Goal: Obtain resource: Download file/media

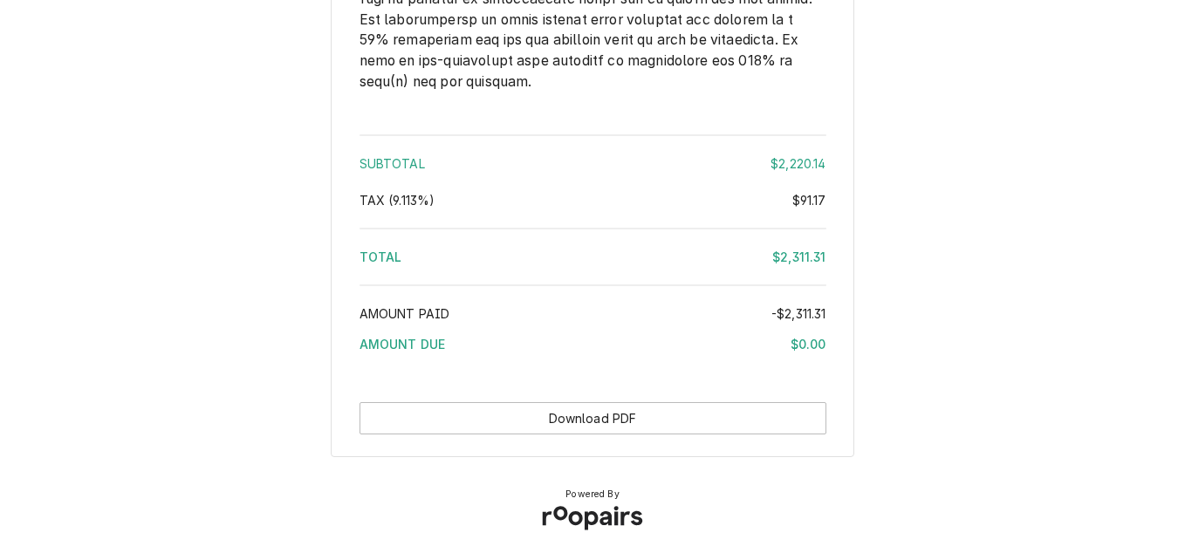
scroll to position [3233, 0]
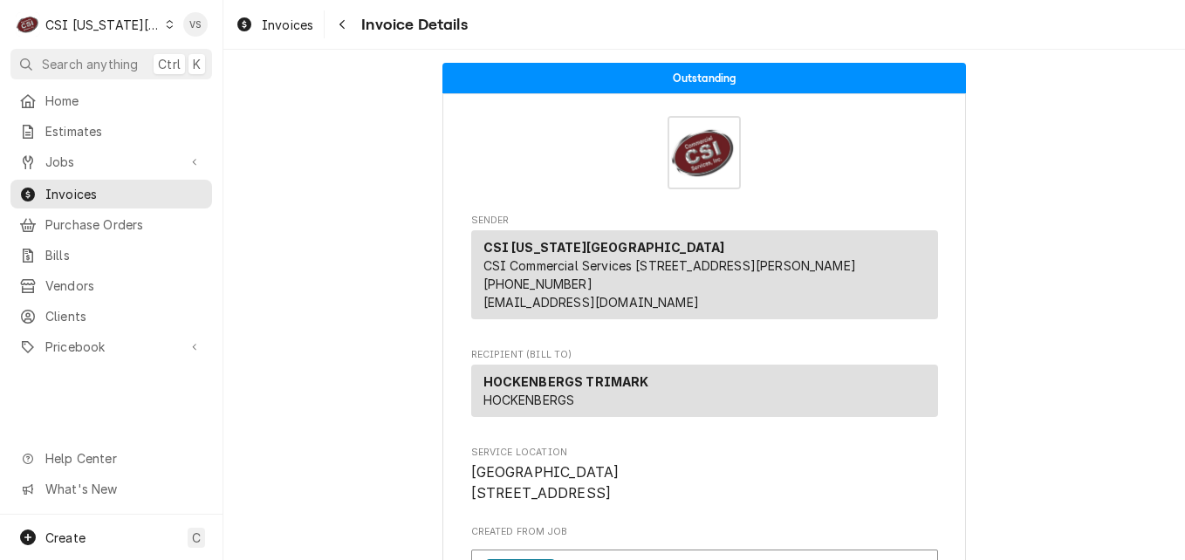
scroll to position [611, 0]
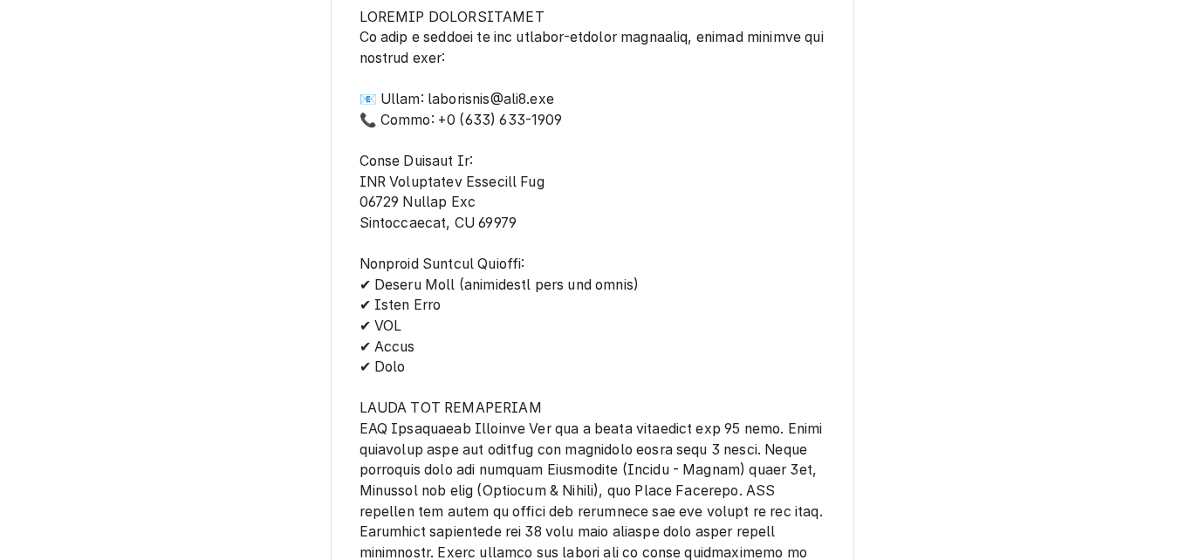
scroll to position [2333, 0]
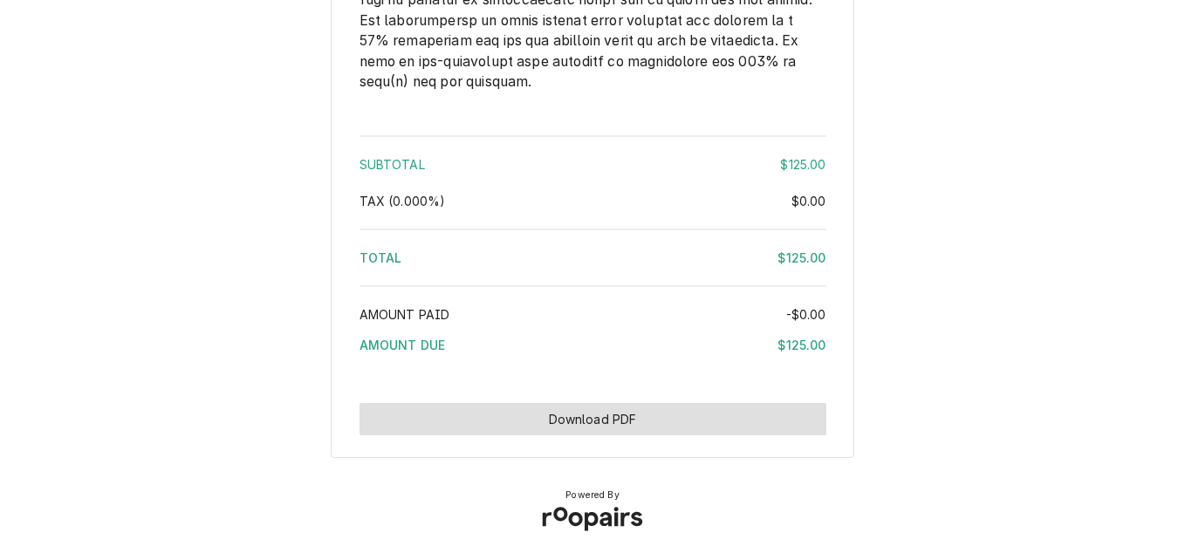
click at [627, 417] on button "Download PDF" at bounding box center [593, 419] width 467 height 32
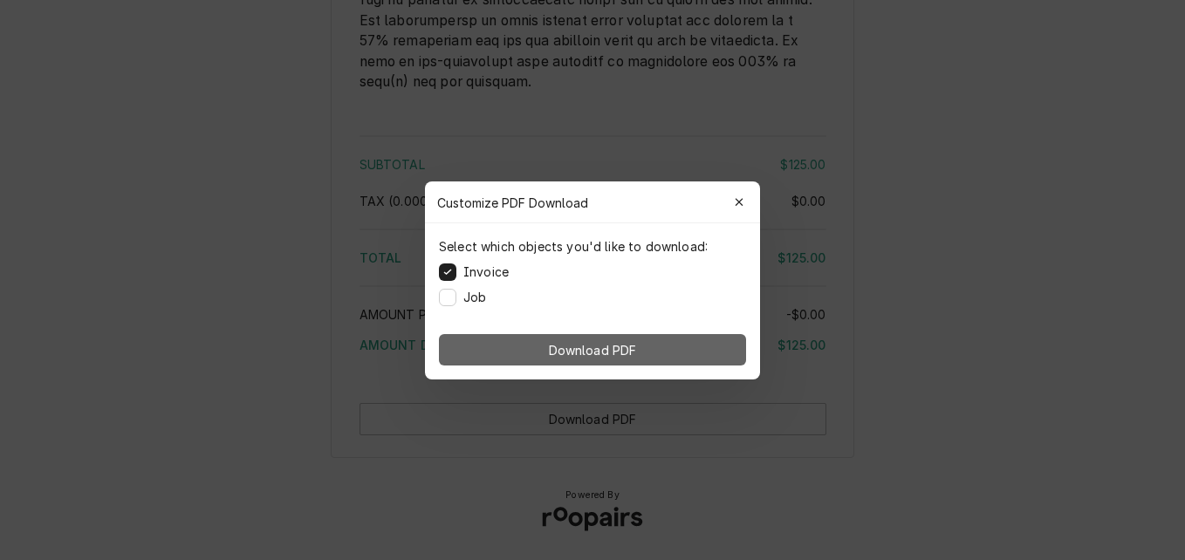
click at [611, 353] on span "Download PDF" at bounding box center [592, 349] width 95 height 18
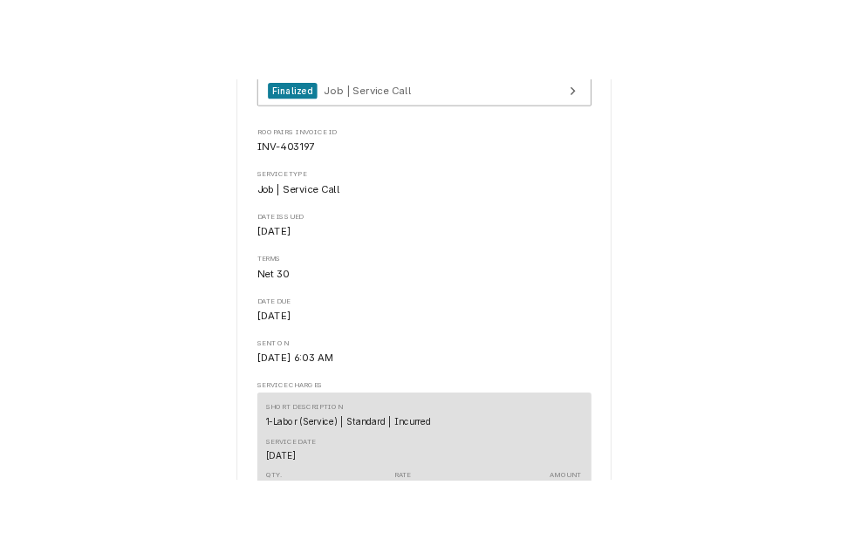
scroll to position [0, 0]
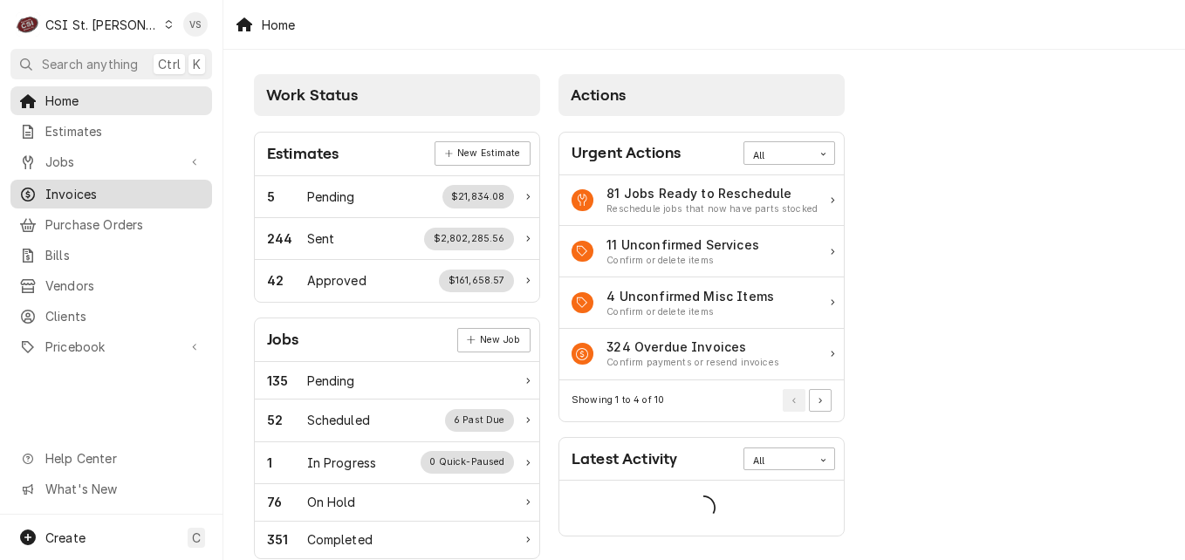
click at [113, 190] on span "Invoices" at bounding box center [124, 194] width 158 height 18
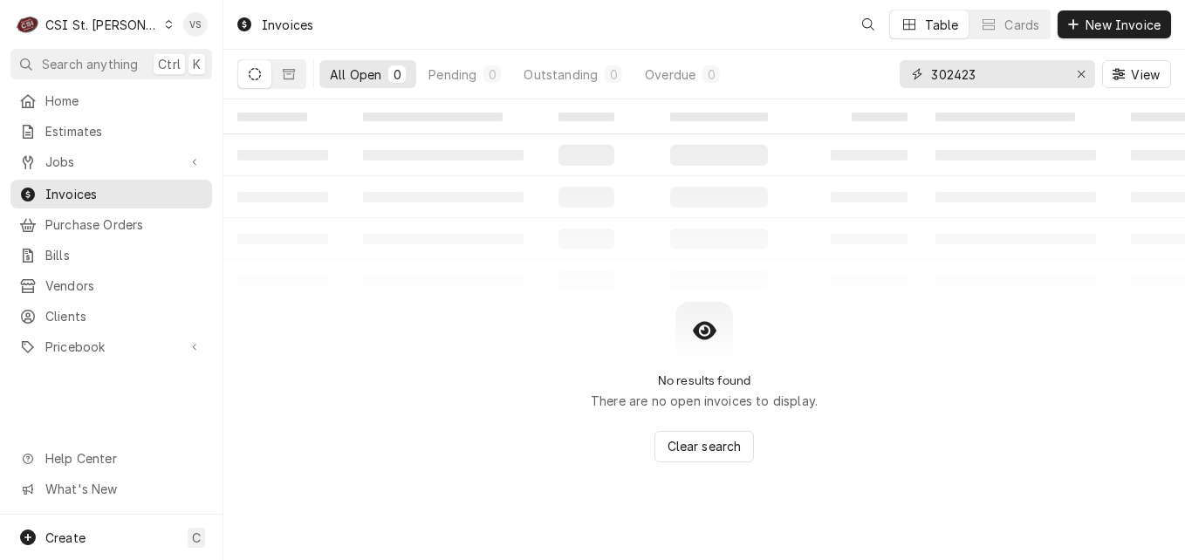
click at [982, 70] on input "302423" at bounding box center [996, 74] width 131 height 28
drag, startPoint x: 982, startPoint y: 72, endPoint x: 780, endPoint y: 71, distance: 201.6
click at [780, 71] on div "All Open 0 Pending 0 Outstanding 0 Overdue 0 302423 View" at bounding box center [704, 74] width 934 height 49
type input "4"
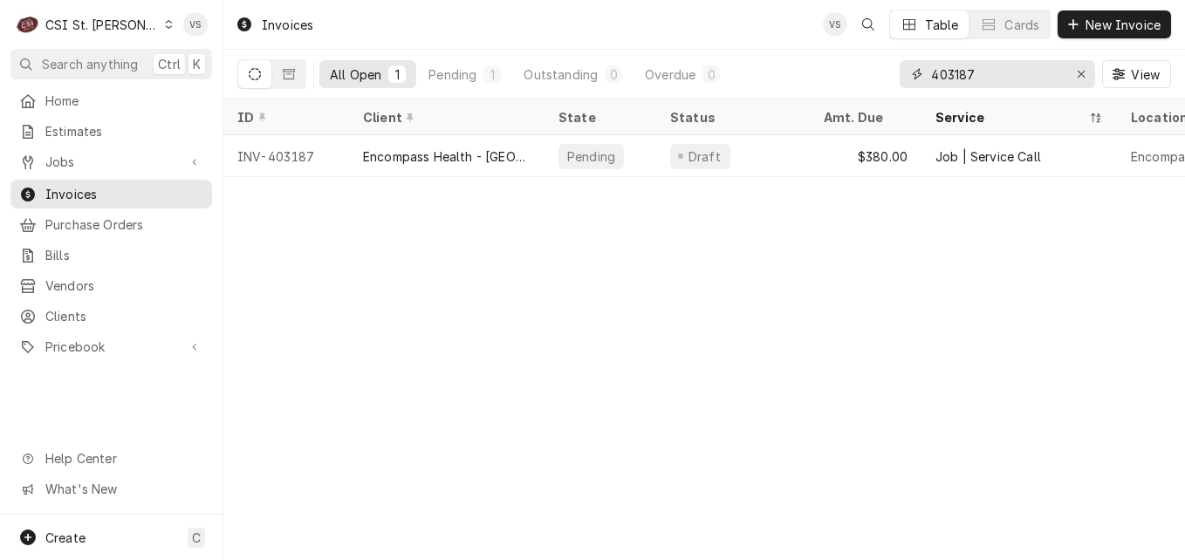
drag, startPoint x: 973, startPoint y: 75, endPoint x: 962, endPoint y: 72, distance: 11.6
click at [962, 72] on input "403187" at bounding box center [996, 74] width 131 height 28
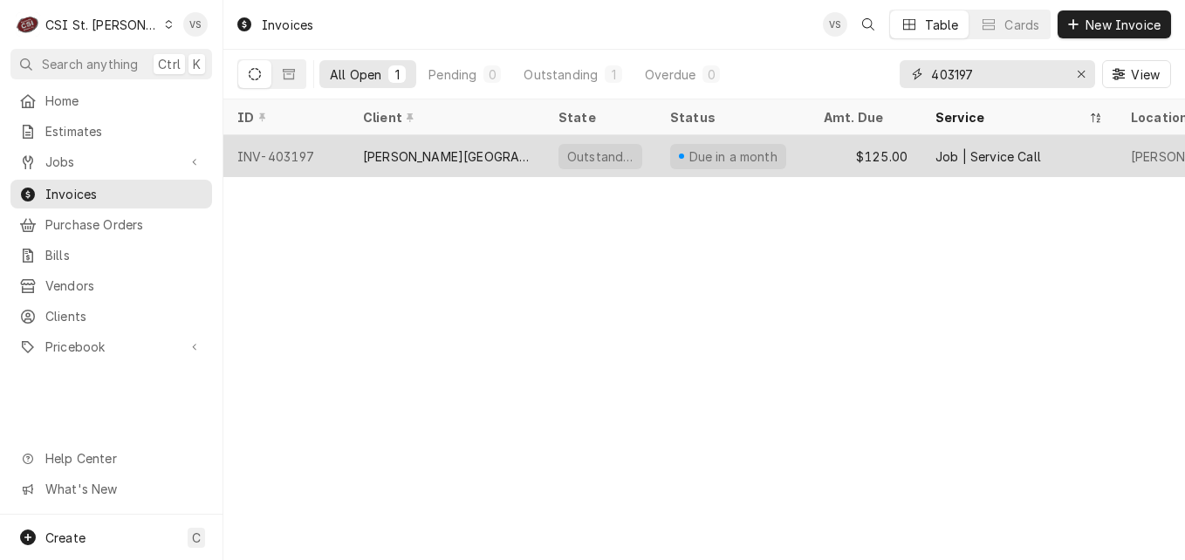
type input "403197"
click at [482, 158] on div "Mary Queen & Mother Center" at bounding box center [447, 156] width 168 height 18
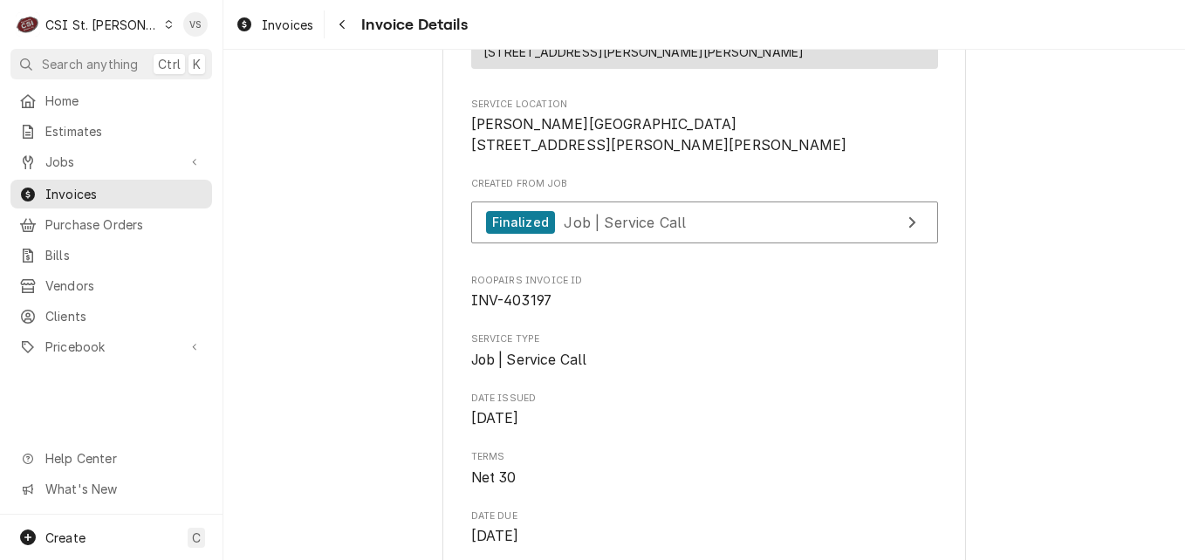
scroll to position [349, 0]
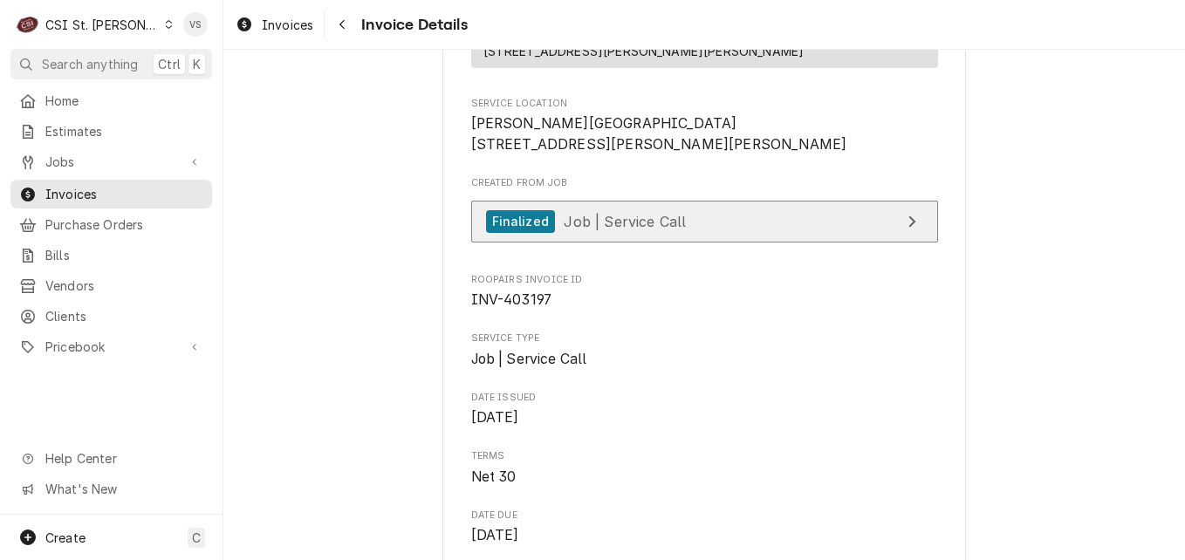
click at [665, 234] on div "Finalized Job | Service Call" at bounding box center [586, 222] width 201 height 24
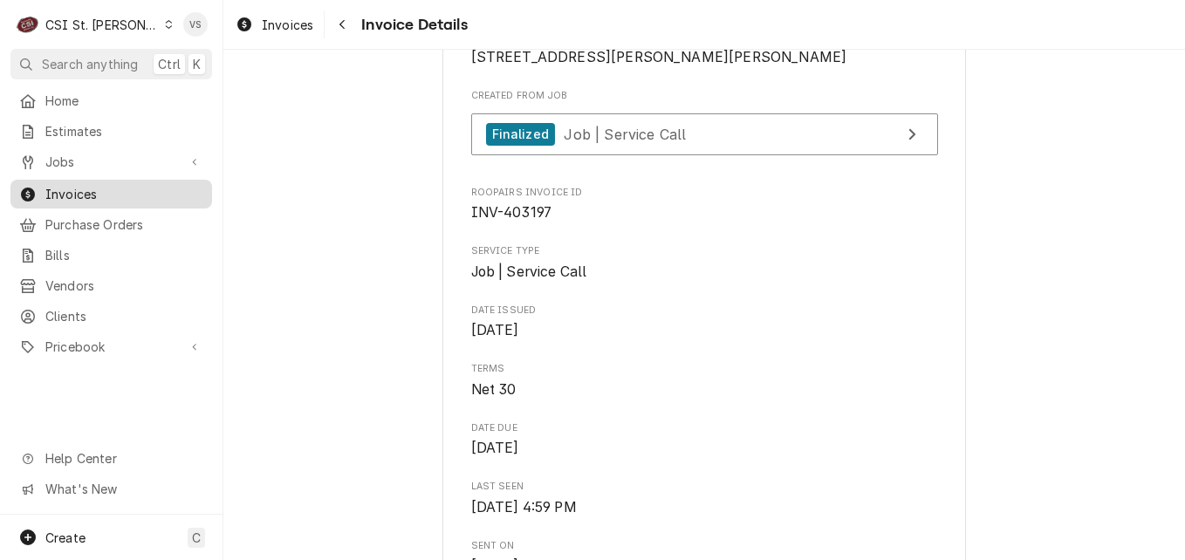
click at [76, 185] on span "Invoices" at bounding box center [124, 194] width 158 height 18
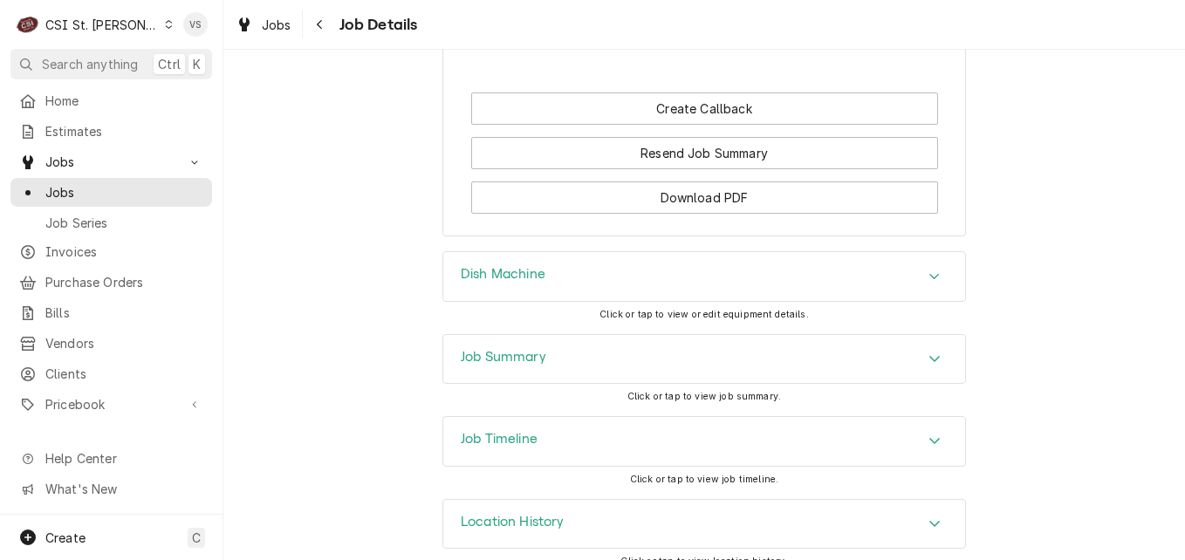
scroll to position [2080, 0]
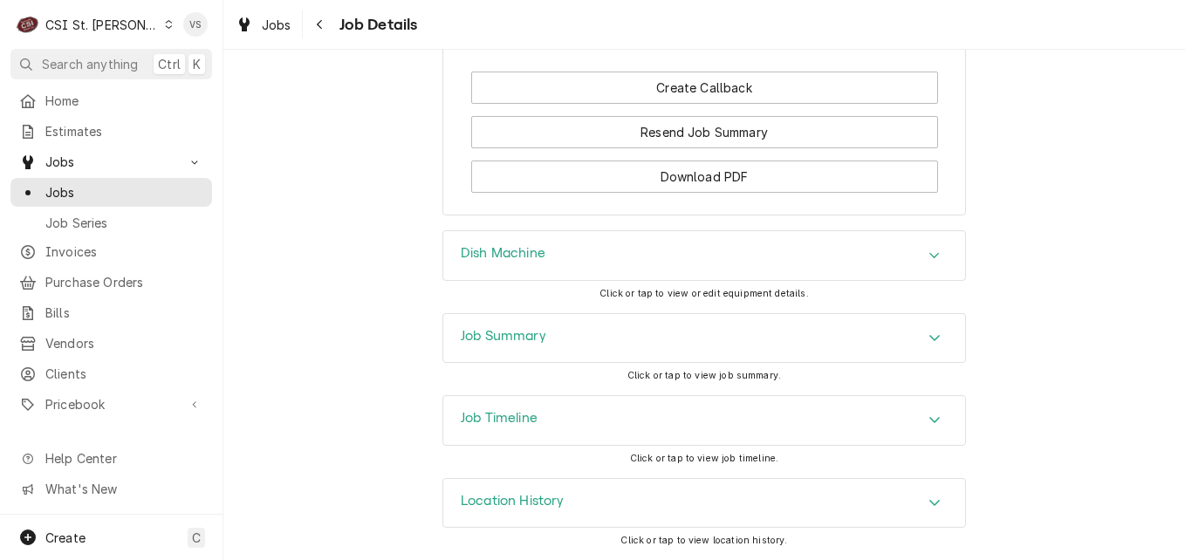
click at [551, 337] on div "Job Summary" at bounding box center [704, 338] width 522 height 49
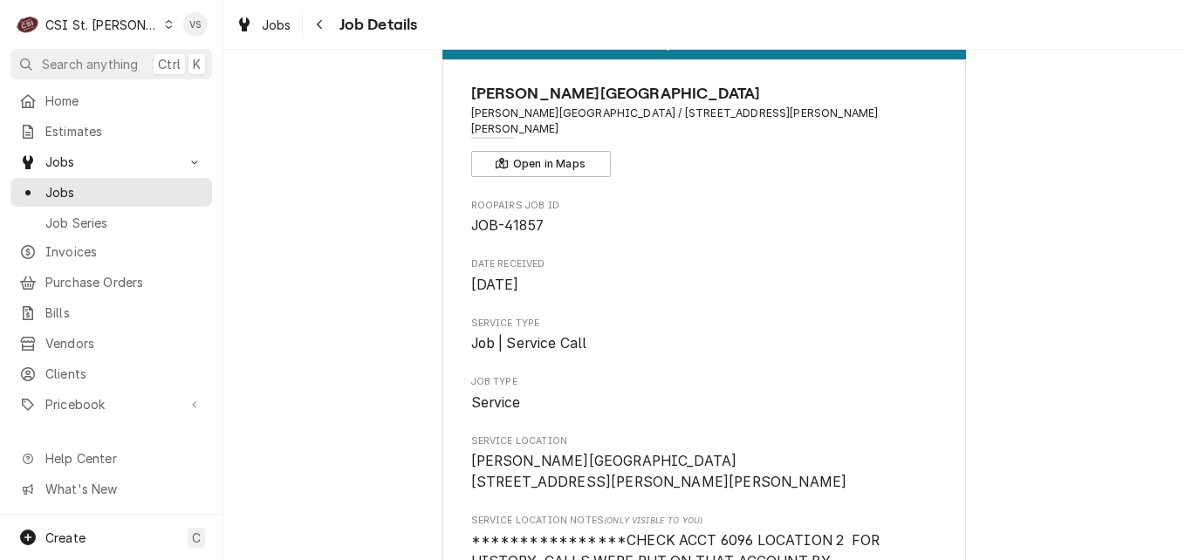
scroll to position [0, 0]
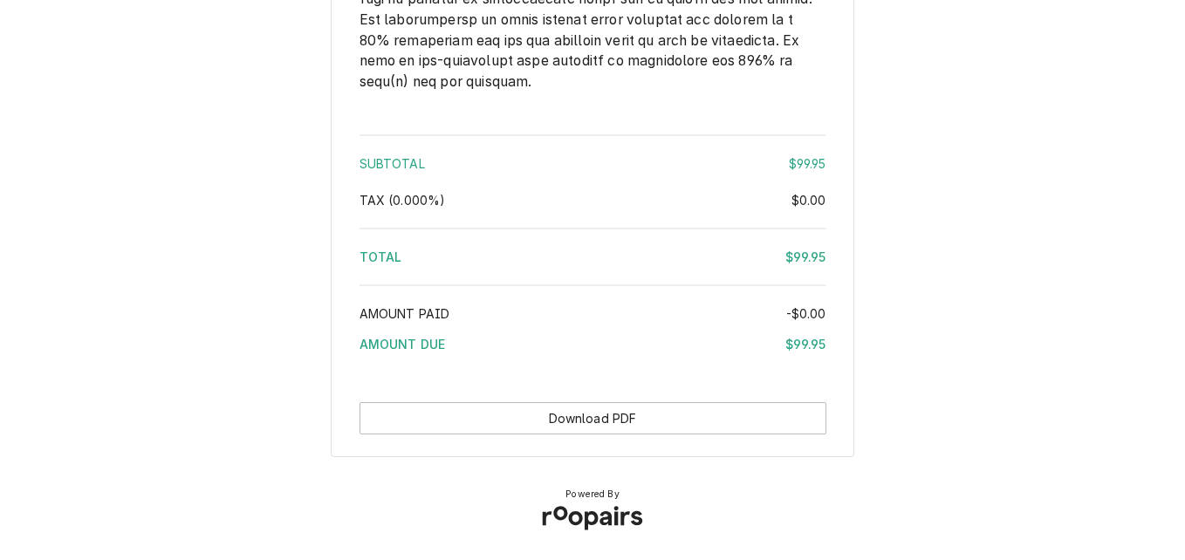
scroll to position [2669, 0]
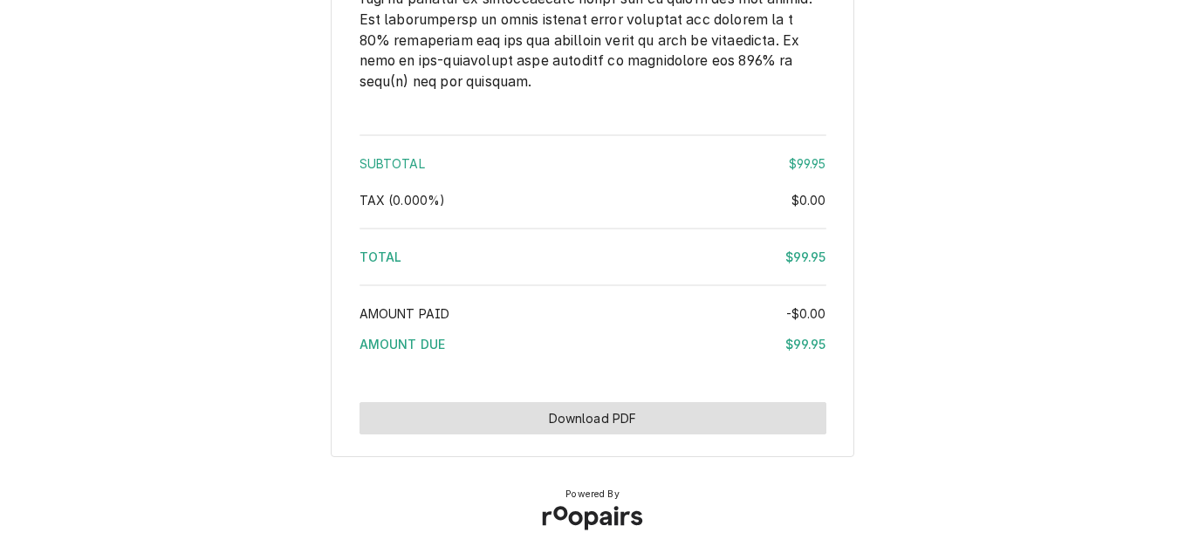
click at [702, 426] on button "Download PDF" at bounding box center [593, 418] width 467 height 32
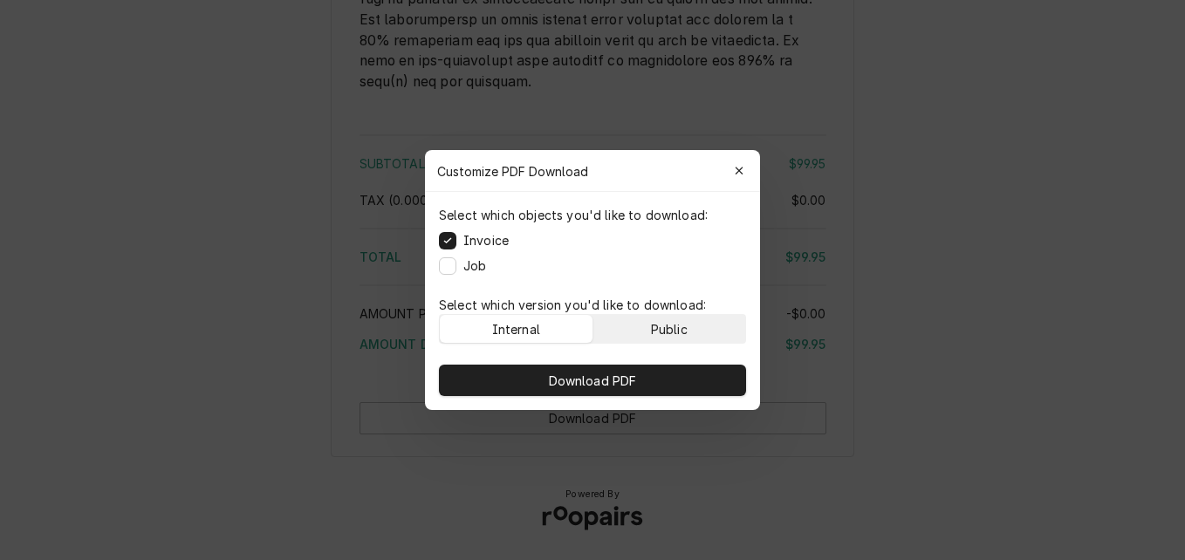
click at [679, 330] on div "Public" at bounding box center [669, 329] width 37 height 18
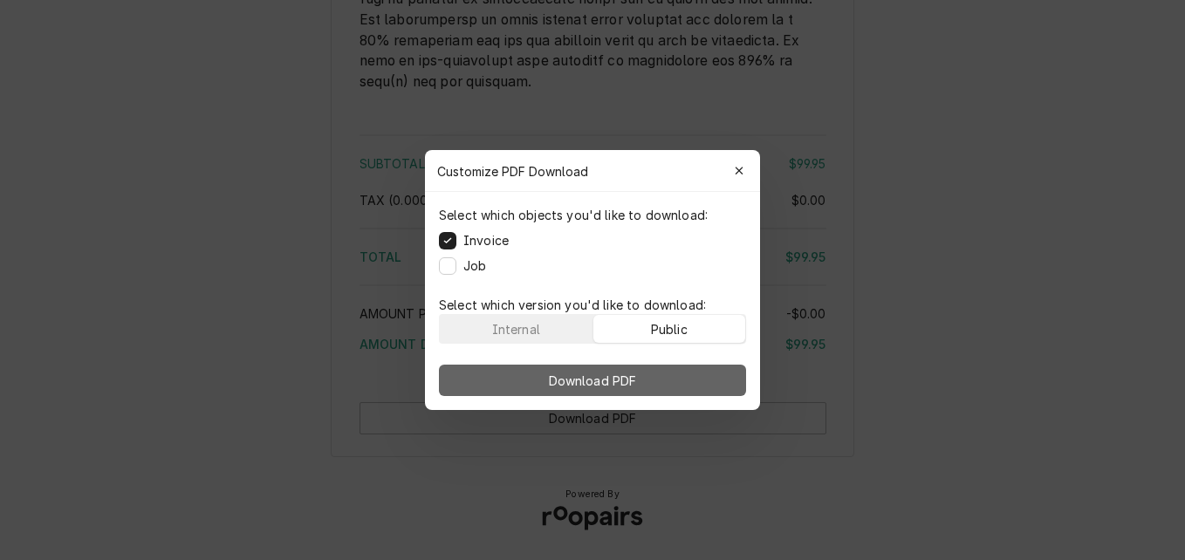
click at [669, 370] on button "Download PDF" at bounding box center [592, 380] width 307 height 31
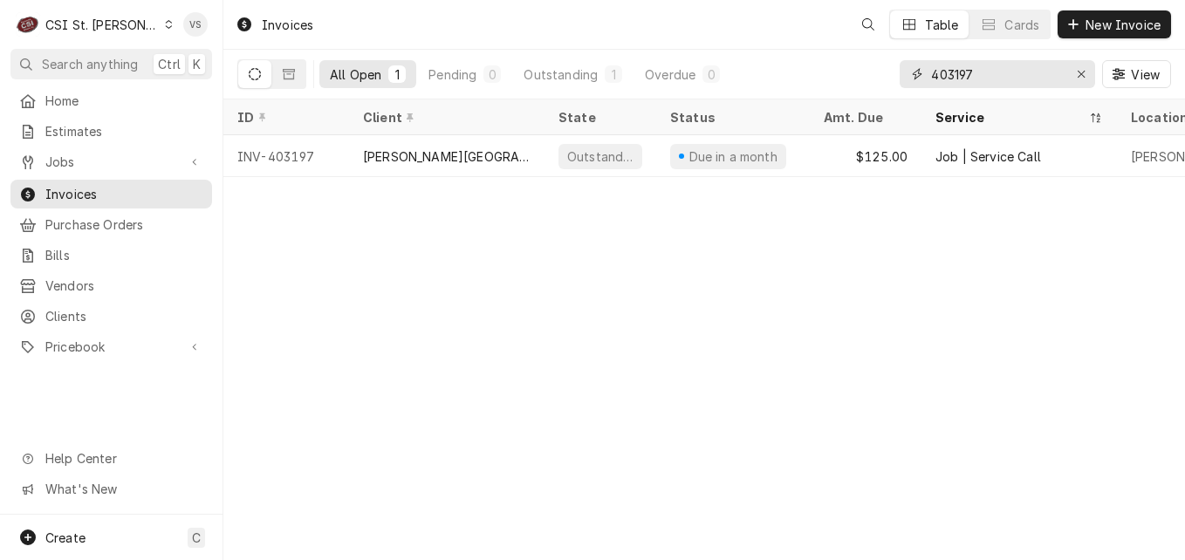
click at [974, 75] on input "403197" at bounding box center [996, 74] width 131 height 28
drag, startPoint x: 965, startPoint y: 68, endPoint x: 983, endPoint y: 65, distance: 17.6
click at [983, 65] on input "403197" at bounding box center [996, 74] width 131 height 28
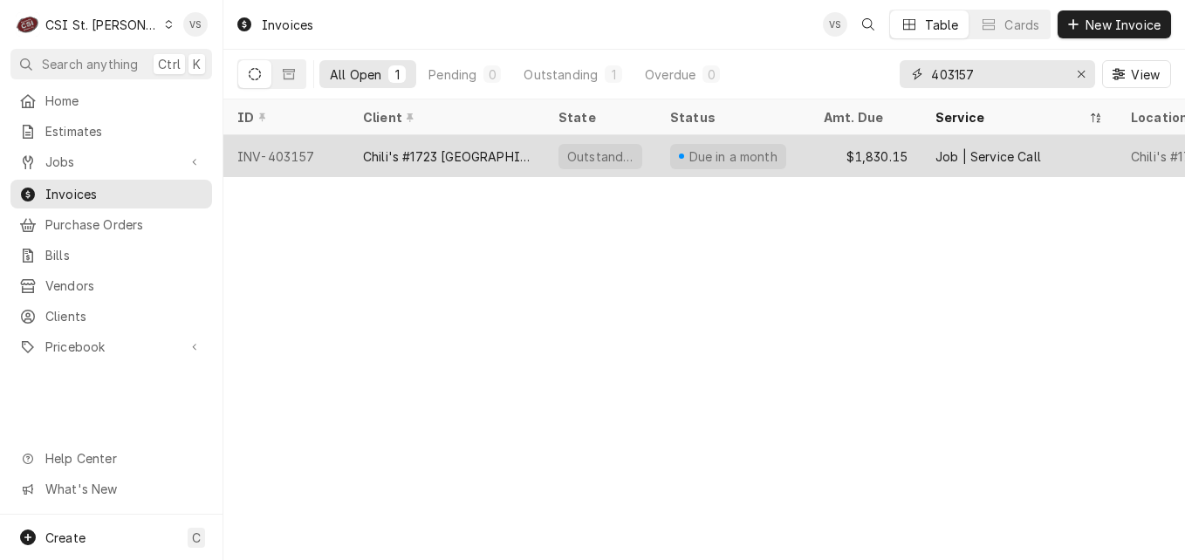
type input "403157"
click at [442, 154] on div "Chili's #1723 [GEOGRAPHIC_DATA]" at bounding box center [447, 156] width 168 height 18
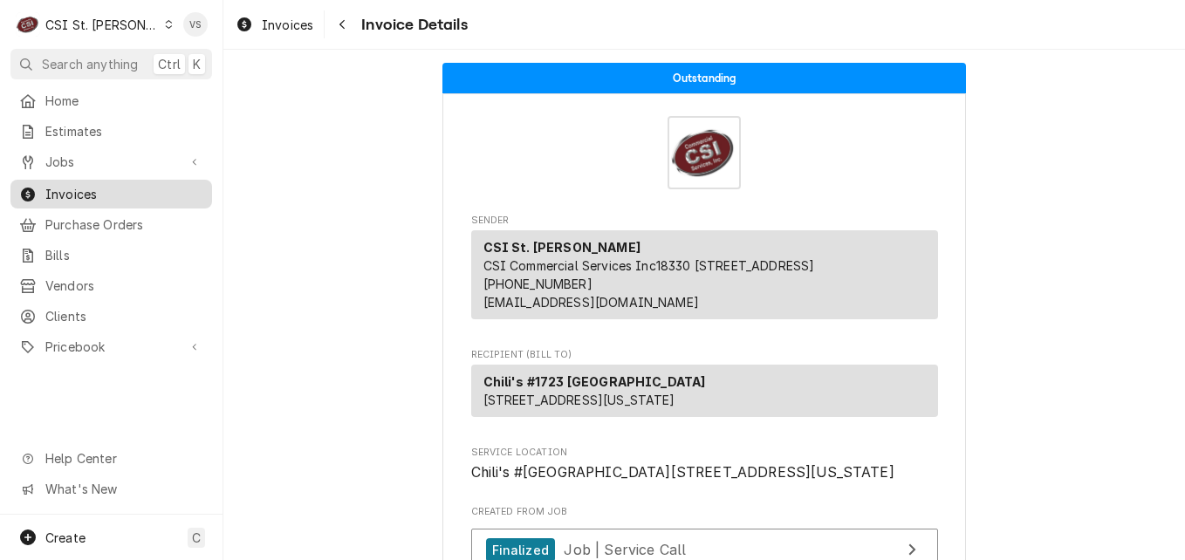
click at [121, 188] on span "Invoices" at bounding box center [124, 194] width 158 height 18
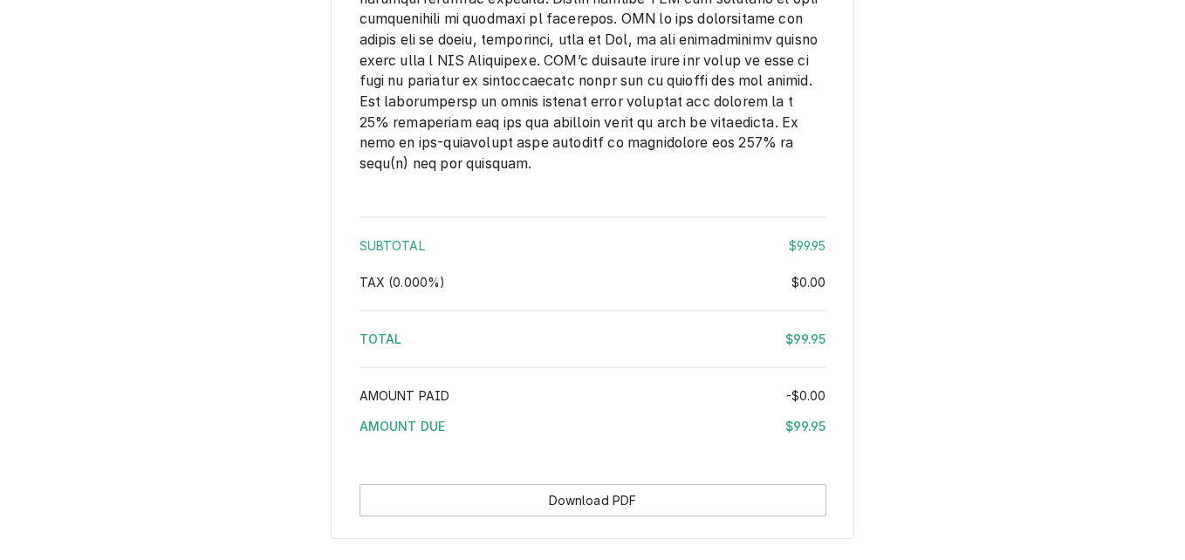
scroll to position [2669, 0]
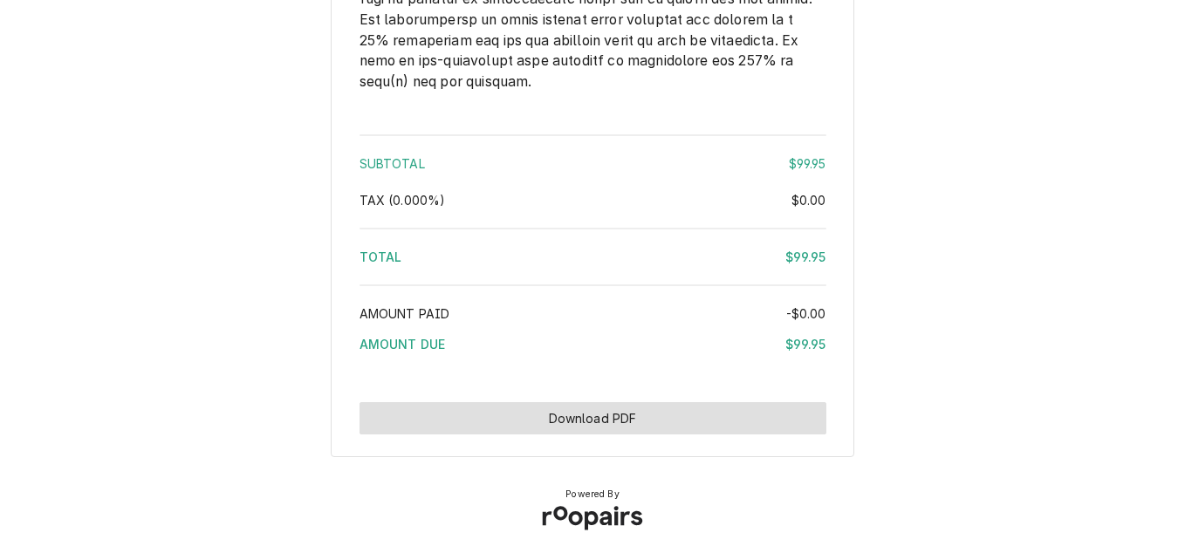
click at [630, 414] on button "Download PDF" at bounding box center [593, 418] width 467 height 32
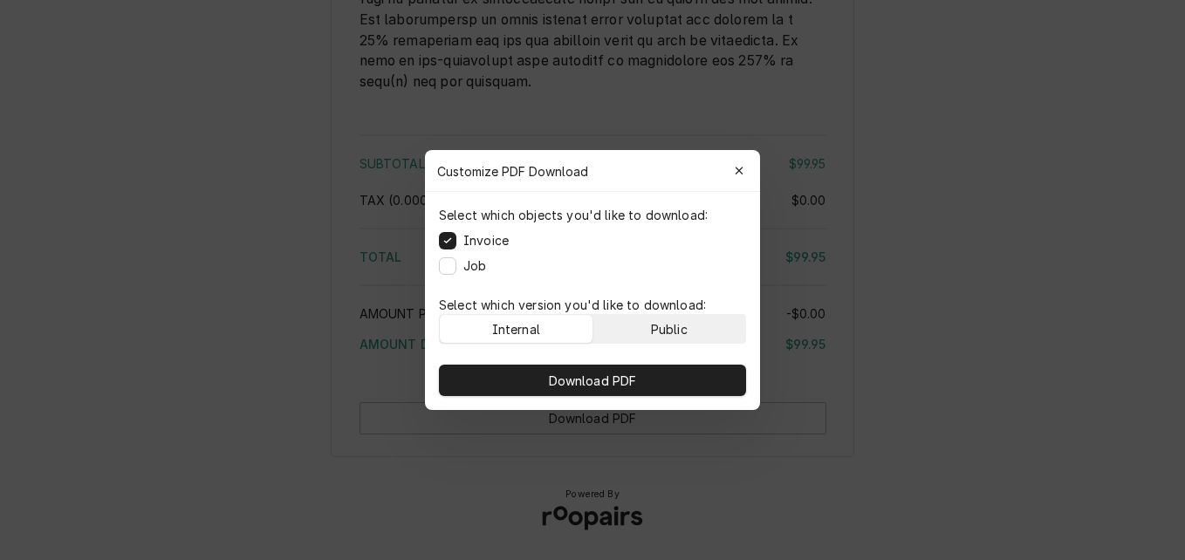
click at [679, 332] on div "Public" at bounding box center [669, 329] width 37 height 18
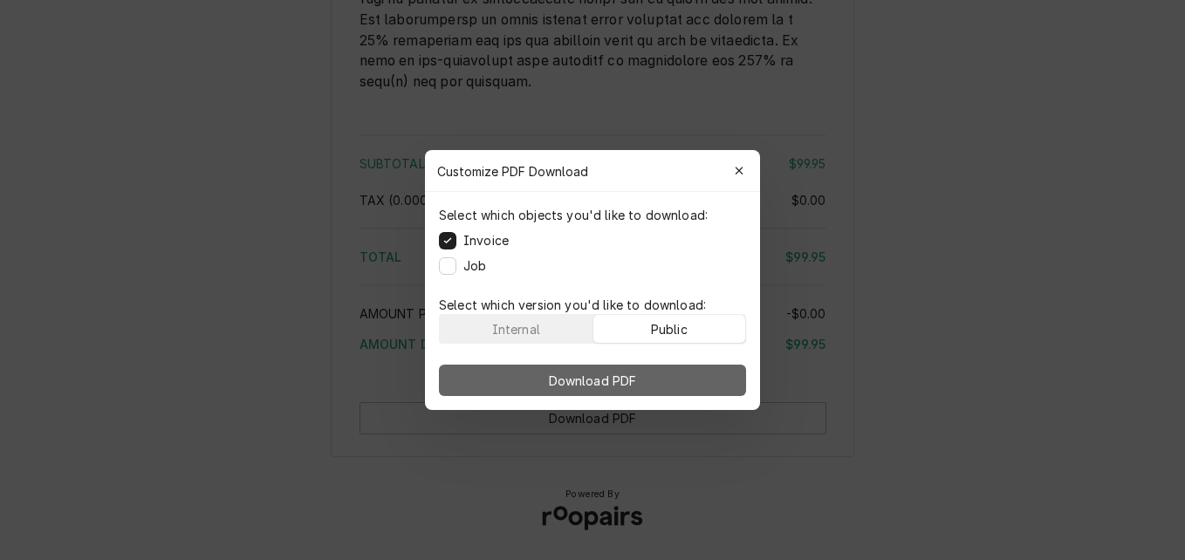
click at [685, 372] on button "Download PDF" at bounding box center [592, 380] width 307 height 31
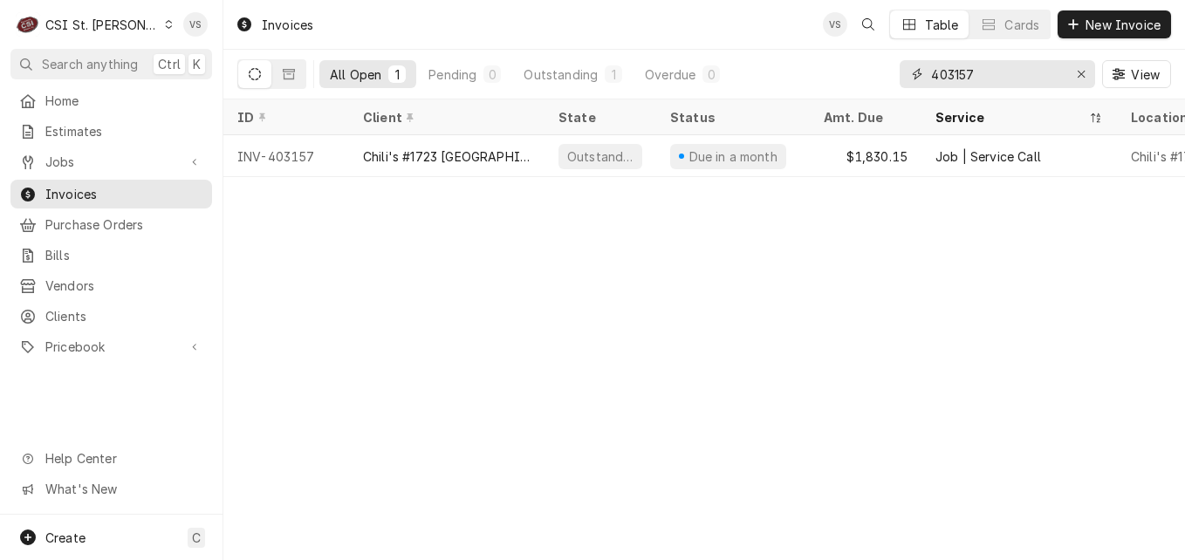
drag, startPoint x: 865, startPoint y: 81, endPoint x: 883, endPoint y: 93, distance: 22.0
click at [851, 83] on div "All Open 1 Pending 0 Outstanding 1 Overdue 0 403157 View" at bounding box center [704, 74] width 934 height 49
type input "4"
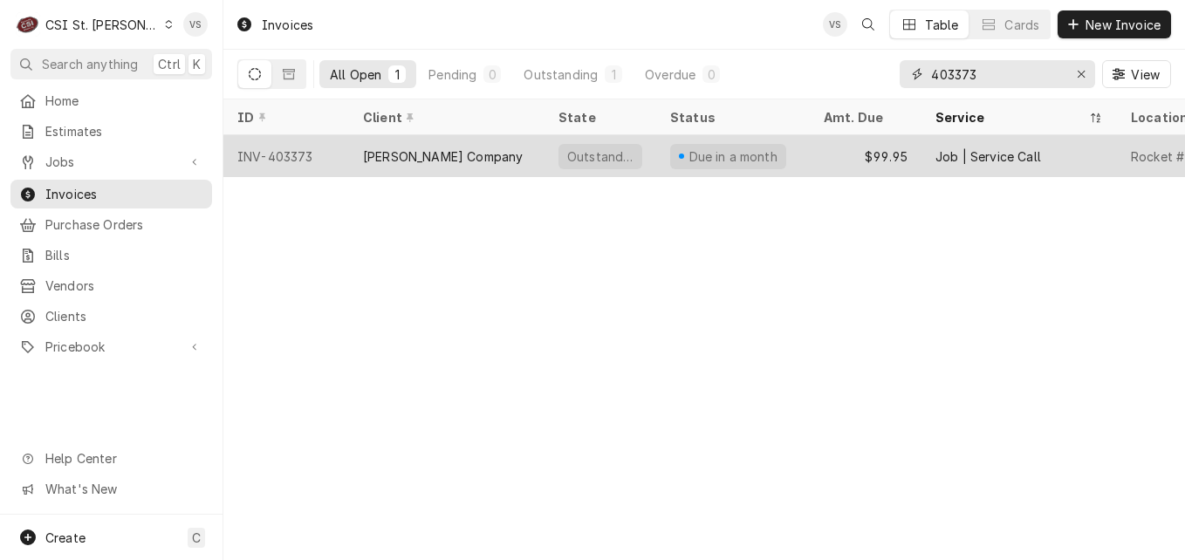
type input "403373"
click at [567, 152] on div "Outstanding" at bounding box center [601, 156] width 70 height 18
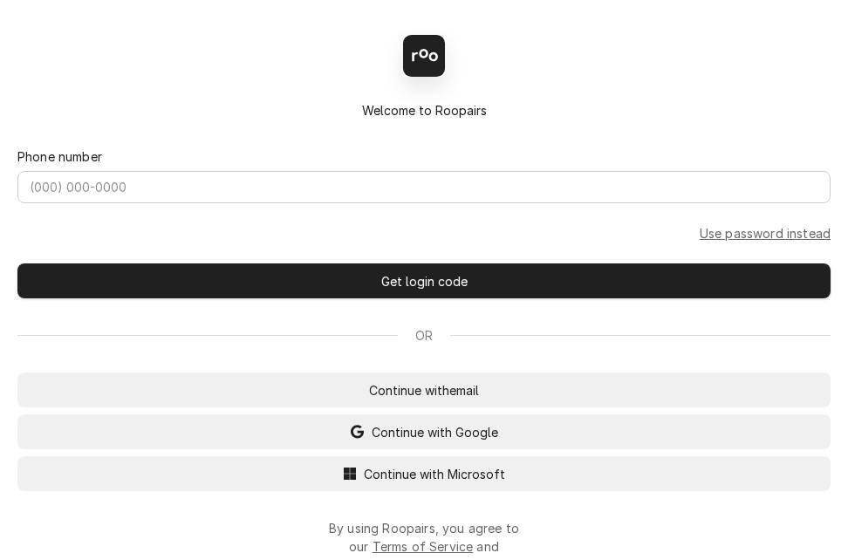
click at [425, 482] on span "Continue with Microsoft" at bounding box center [434, 474] width 148 height 18
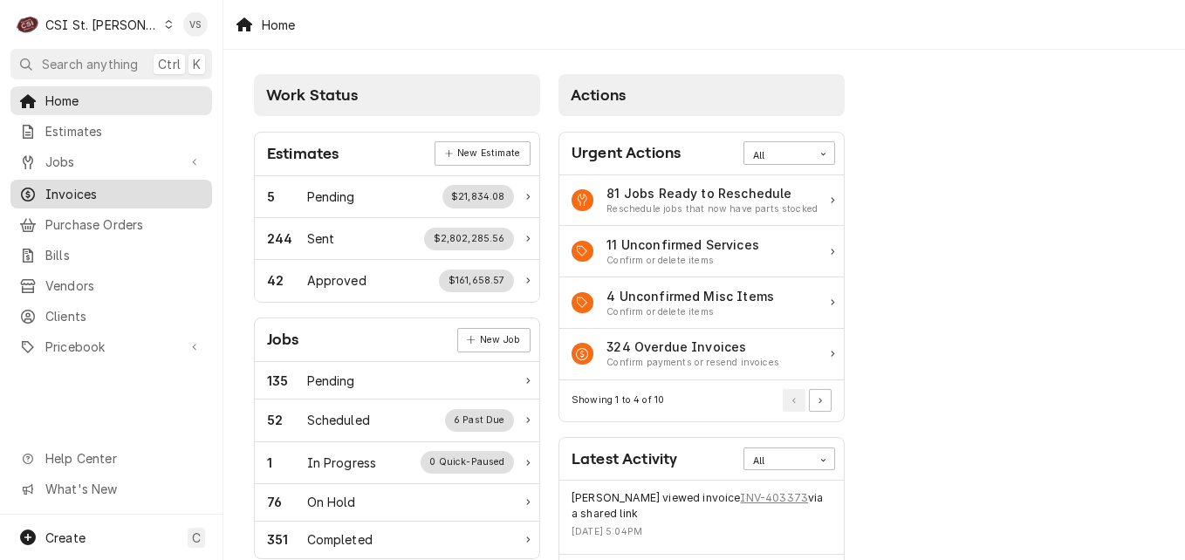
click at [81, 192] on span "Invoices" at bounding box center [124, 194] width 158 height 18
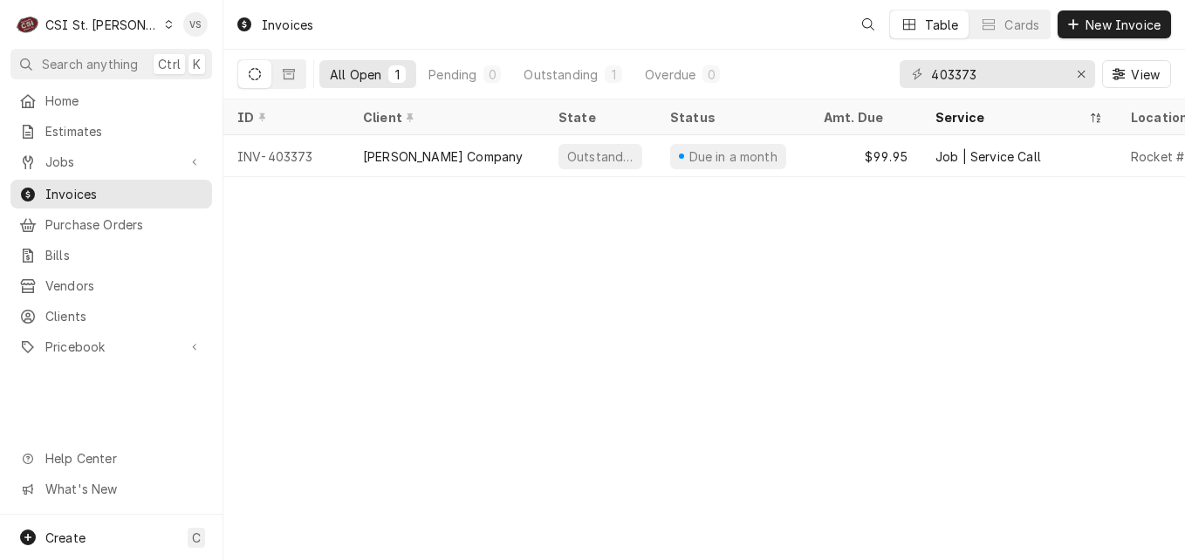
click at [69, 192] on div "C CSI St. Louis VS Search anything Ctrl K Home Estimates Jobs Jobs Job Series I…" at bounding box center [592, 280] width 1185 height 560
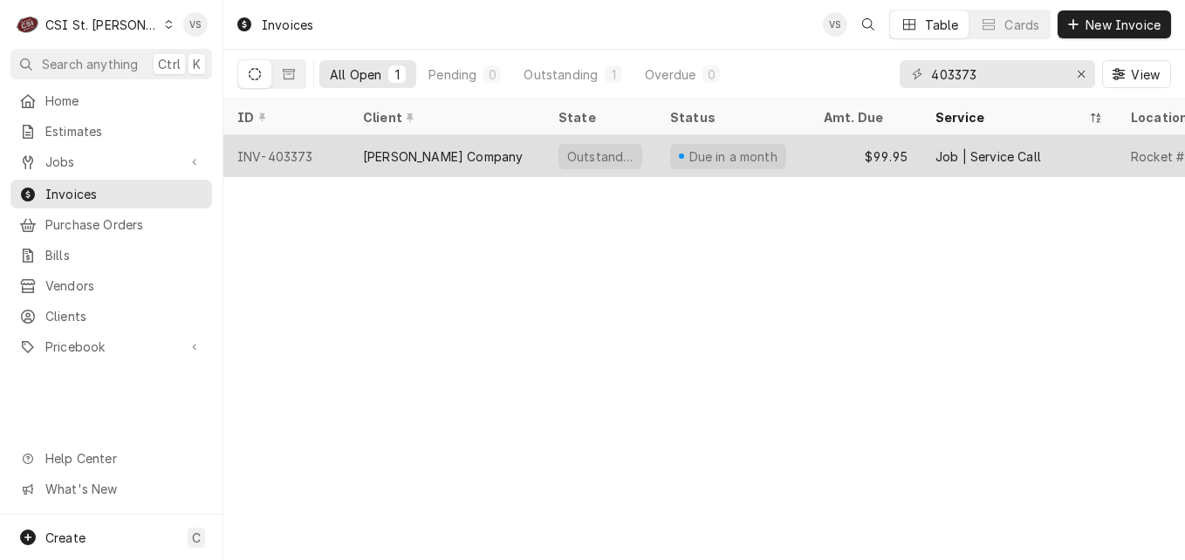
click at [489, 153] on div "[PERSON_NAME] Company" at bounding box center [446, 156] width 195 height 42
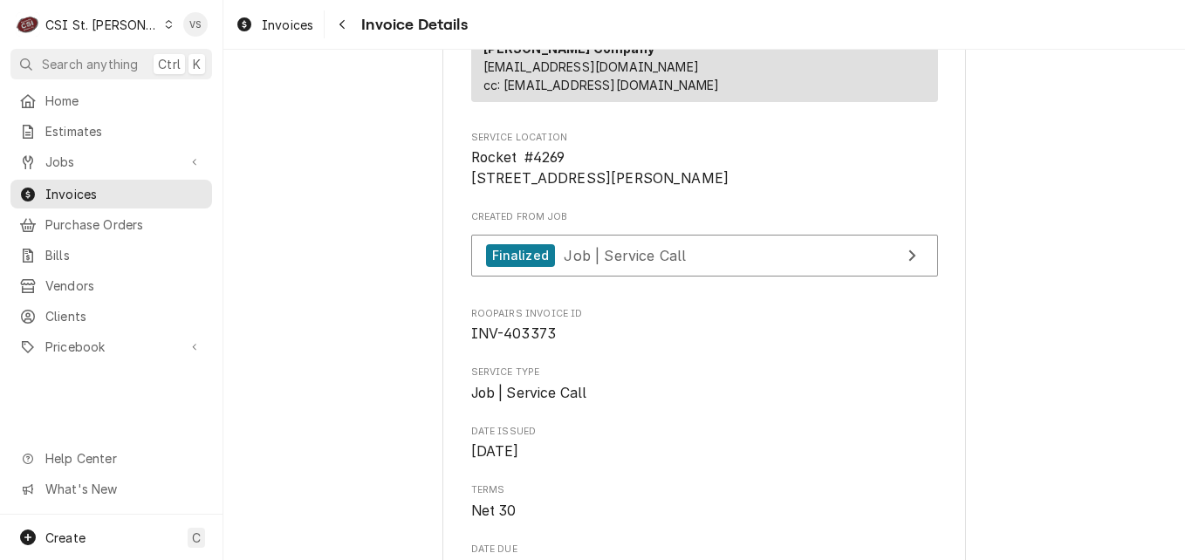
scroll to position [349, 0]
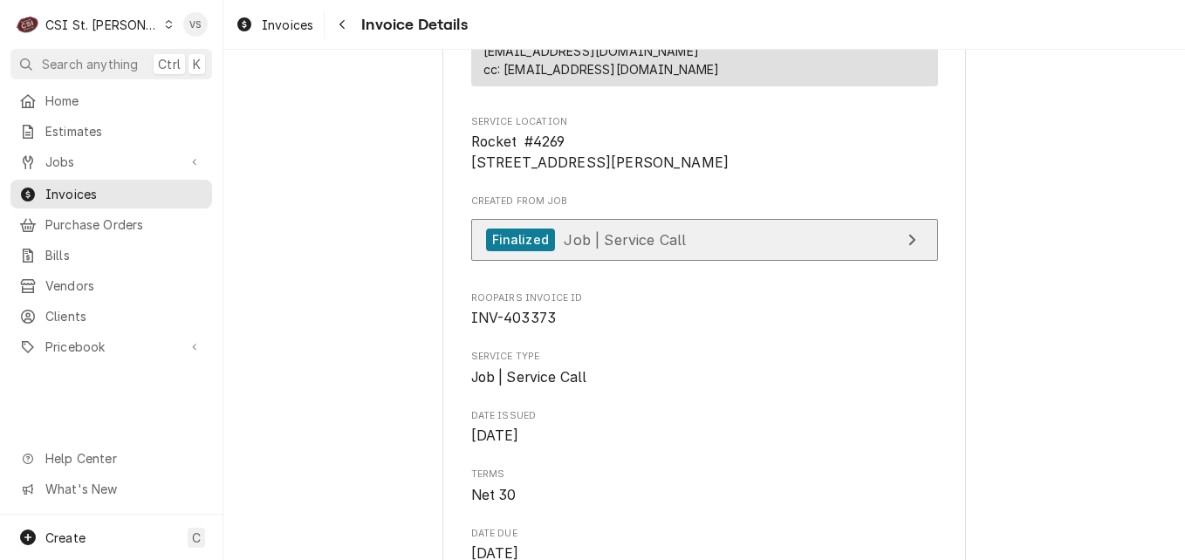
click at [685, 262] on link "Finalized Job | Service Call" at bounding box center [704, 240] width 467 height 43
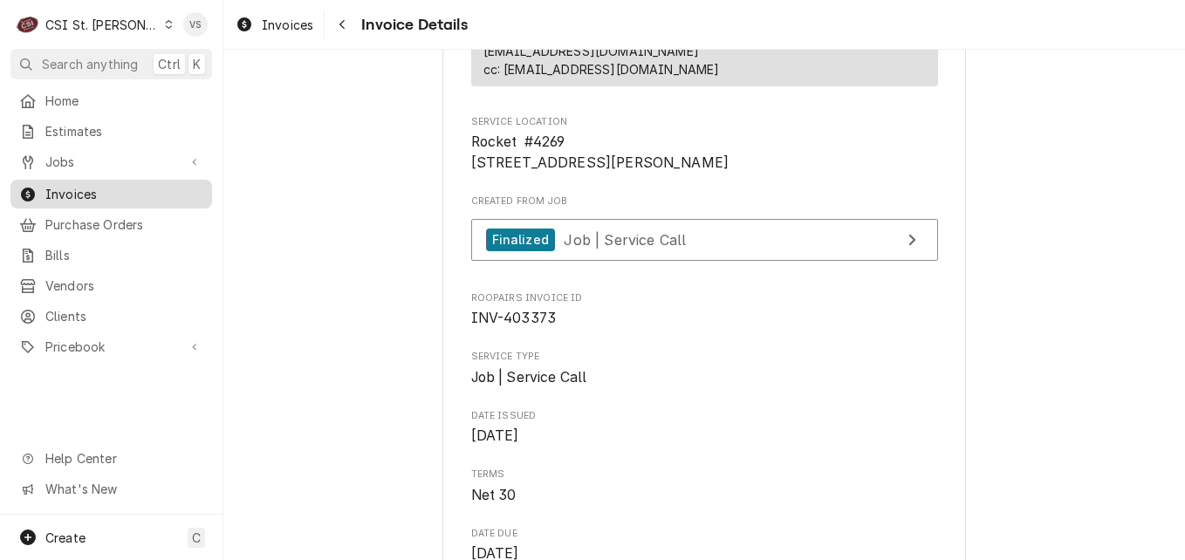
click at [71, 186] on span "Invoices" at bounding box center [124, 194] width 158 height 18
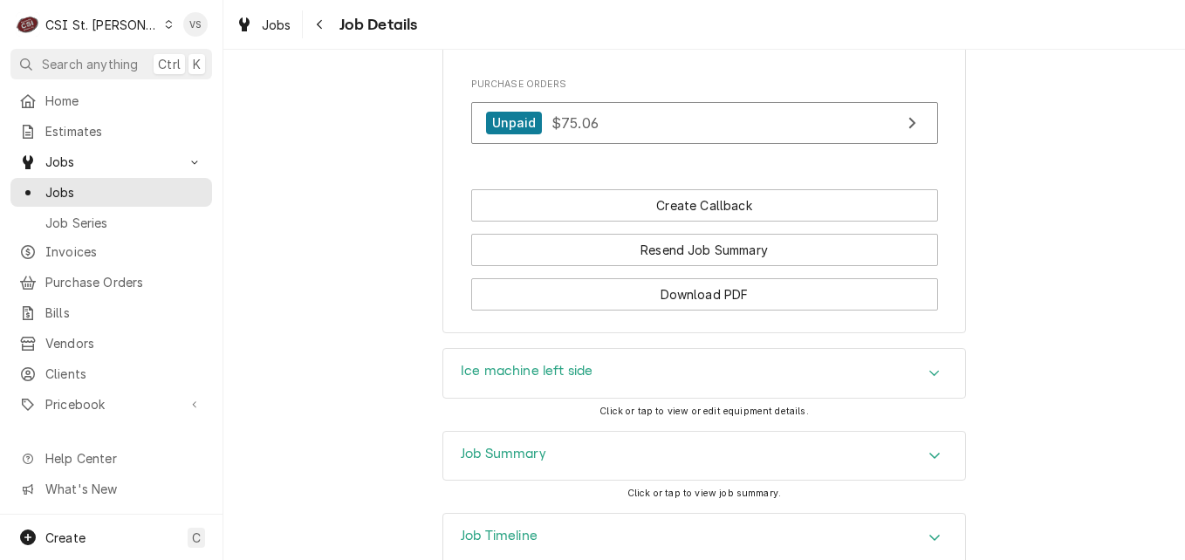
scroll to position [1460, 0]
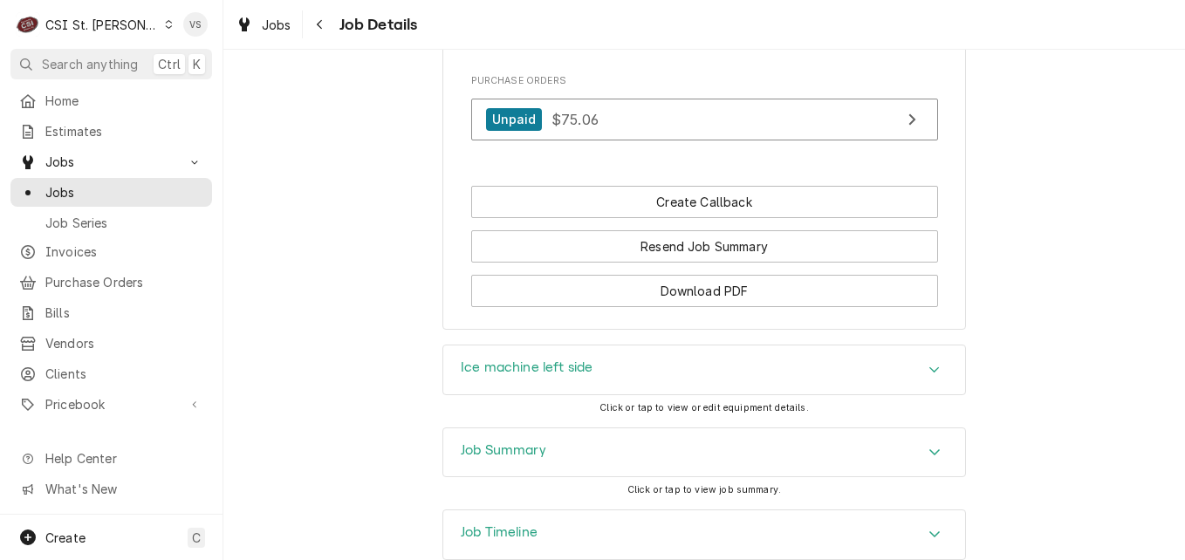
click at [568, 429] on div "Job Summary" at bounding box center [704, 453] width 522 height 49
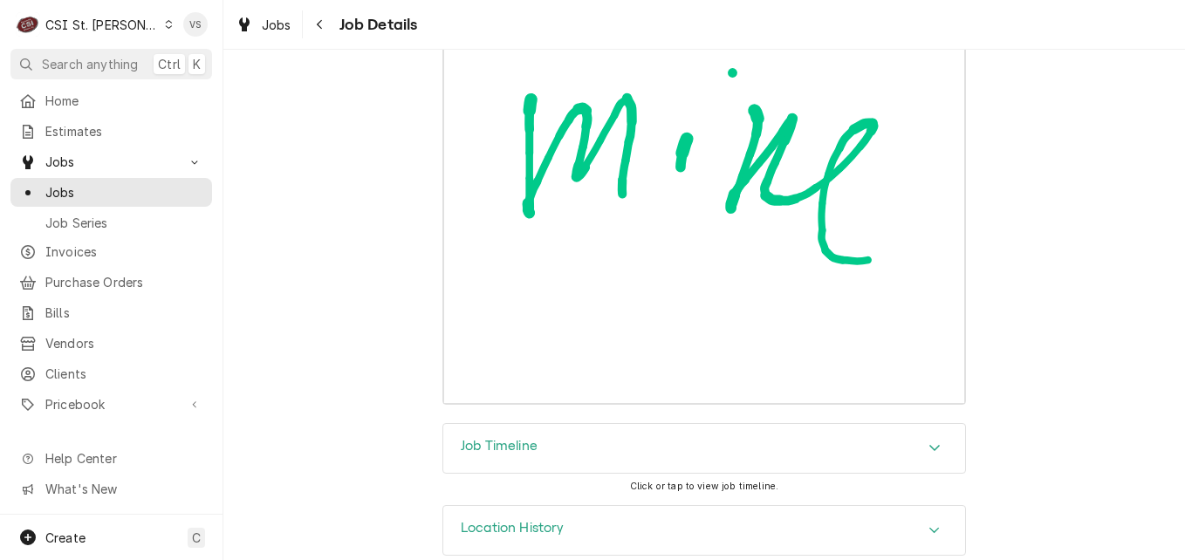
scroll to position [4190, 0]
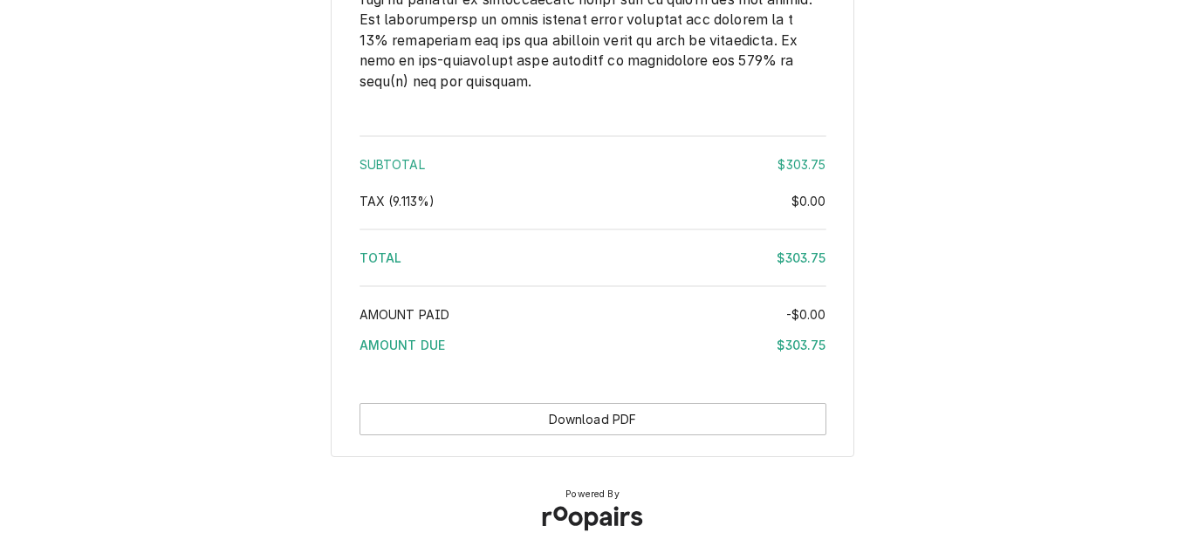
scroll to position [2568, 0]
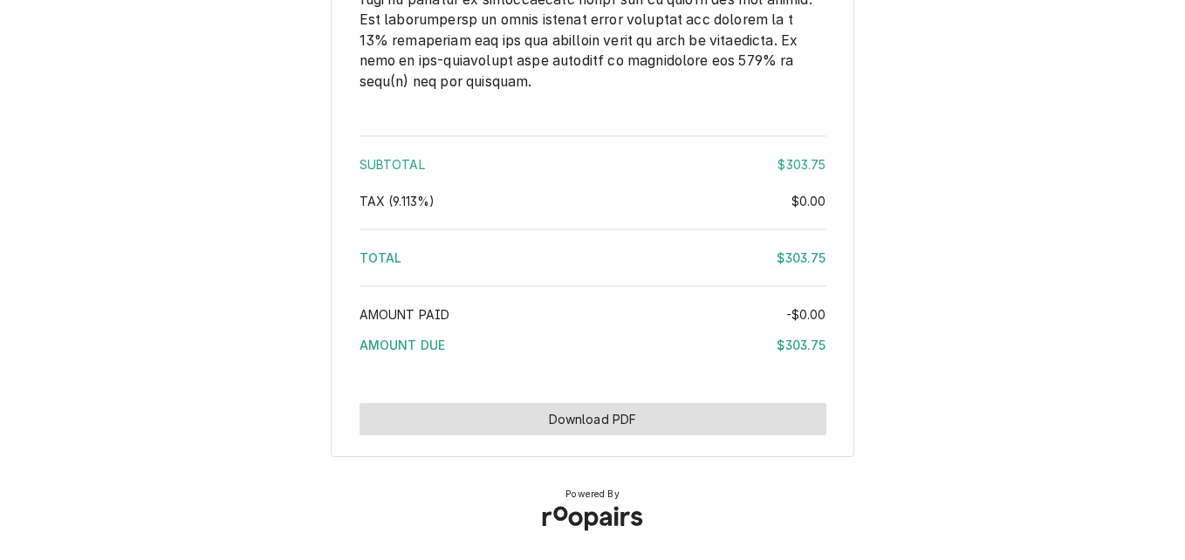
click at [681, 414] on button "Download PDF" at bounding box center [593, 419] width 467 height 32
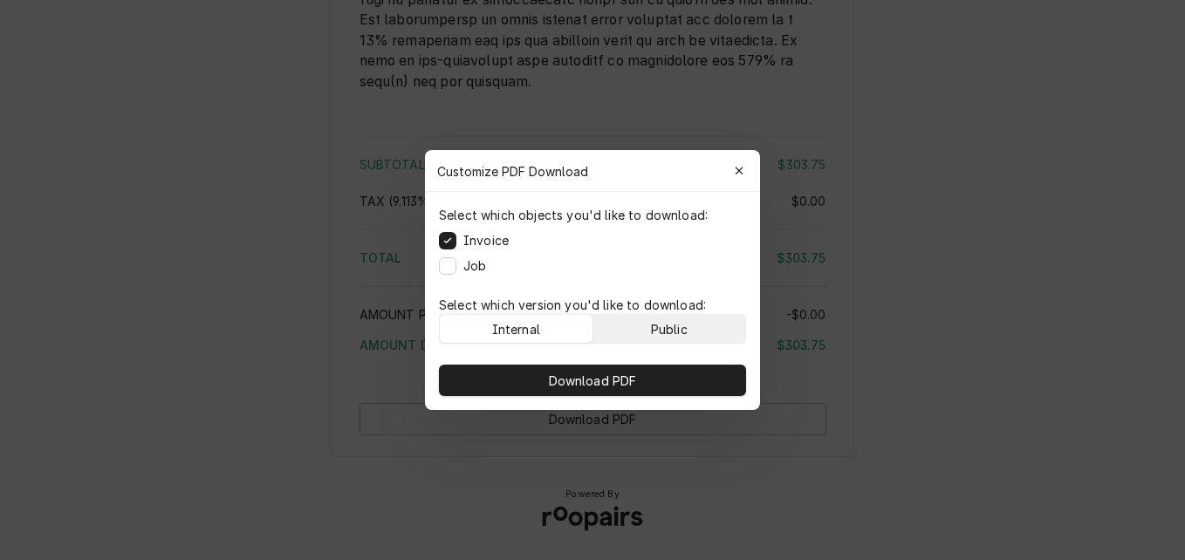
click at [678, 333] on div "Public" at bounding box center [669, 329] width 37 height 18
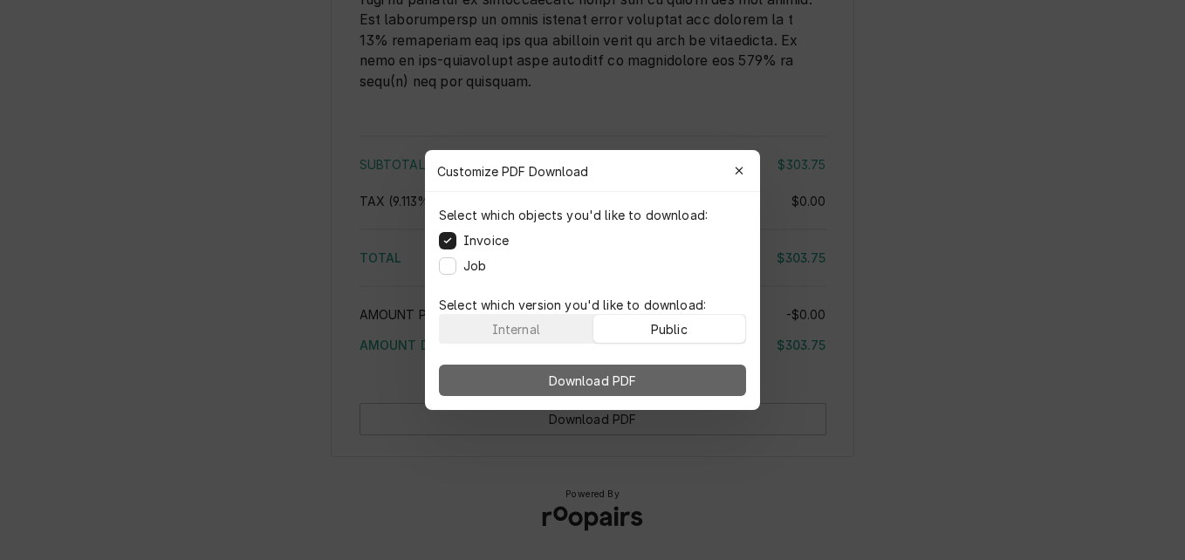
click at [673, 373] on button "Download PDF" at bounding box center [592, 380] width 307 height 31
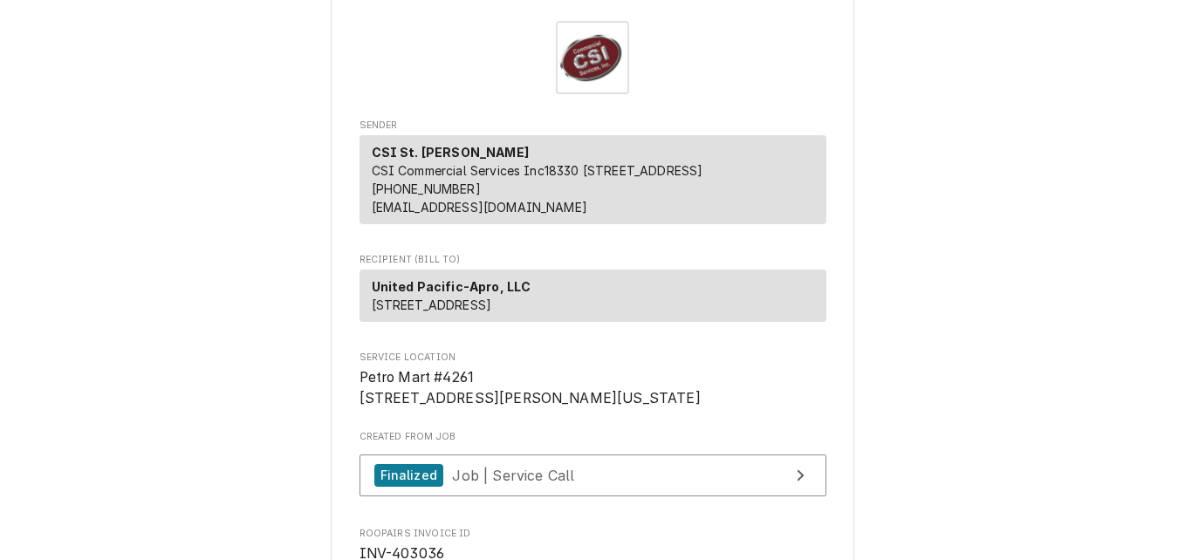
scroll to position [87, 0]
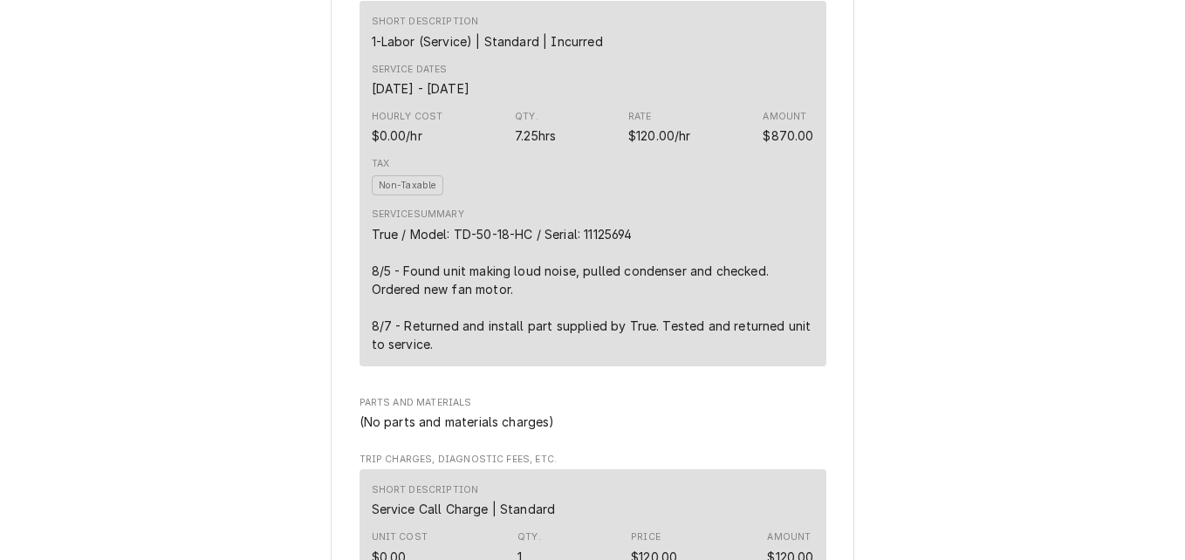
scroll to position [2444, 0]
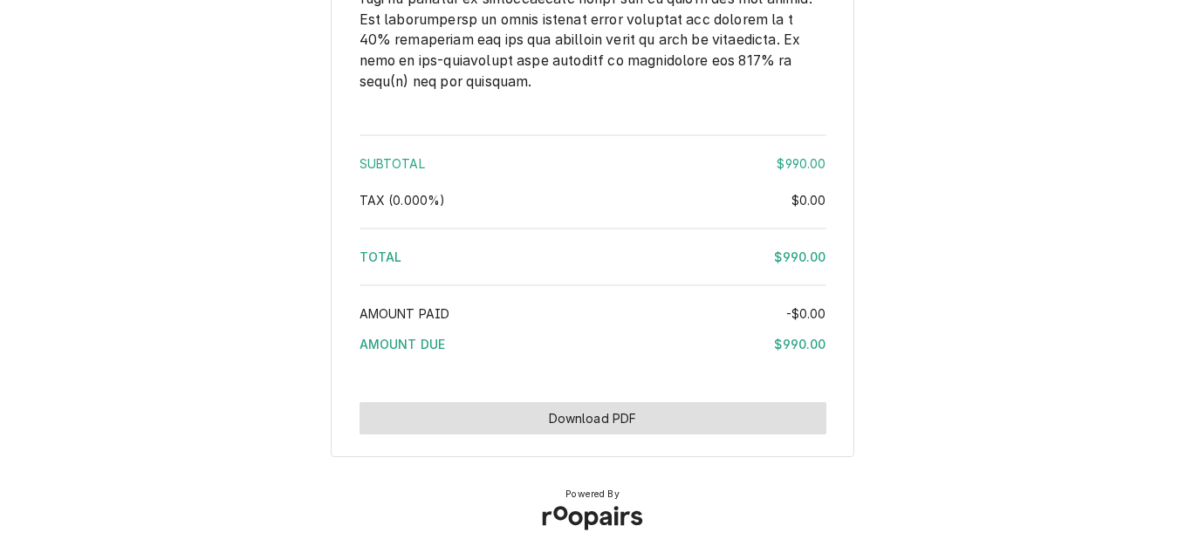
click at [736, 516] on div "Outstanding Invoice Sender CSI St. Louis CSI Commercial Services [STREET_ADDRES…" at bounding box center [592, 280] width 1185 height 560
click at [702, 415] on button "Download PDF" at bounding box center [593, 418] width 467 height 32
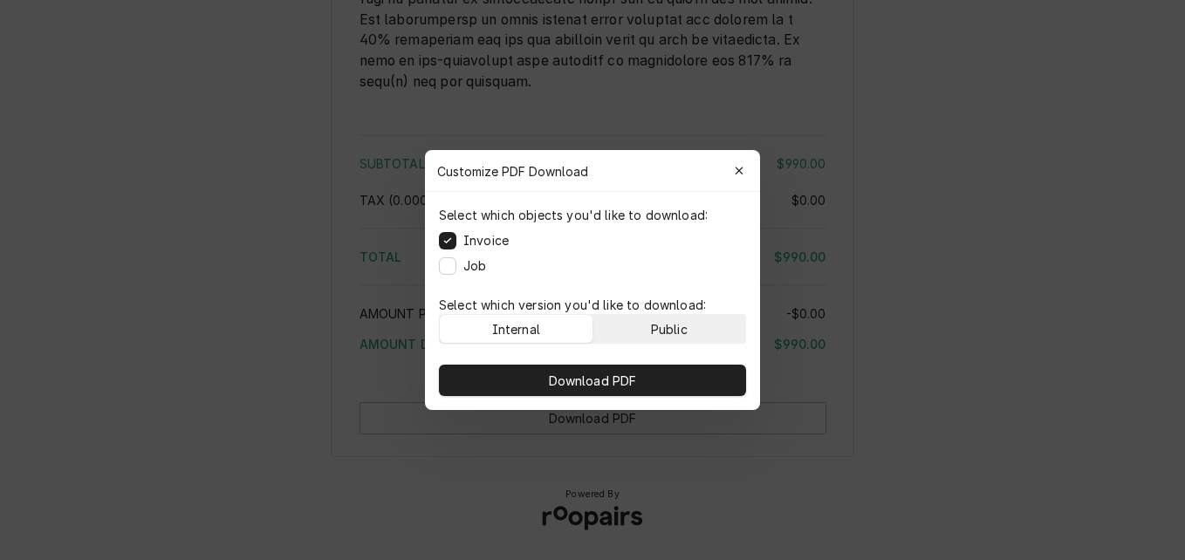
click at [722, 320] on button "Public" at bounding box center [669, 329] width 153 height 28
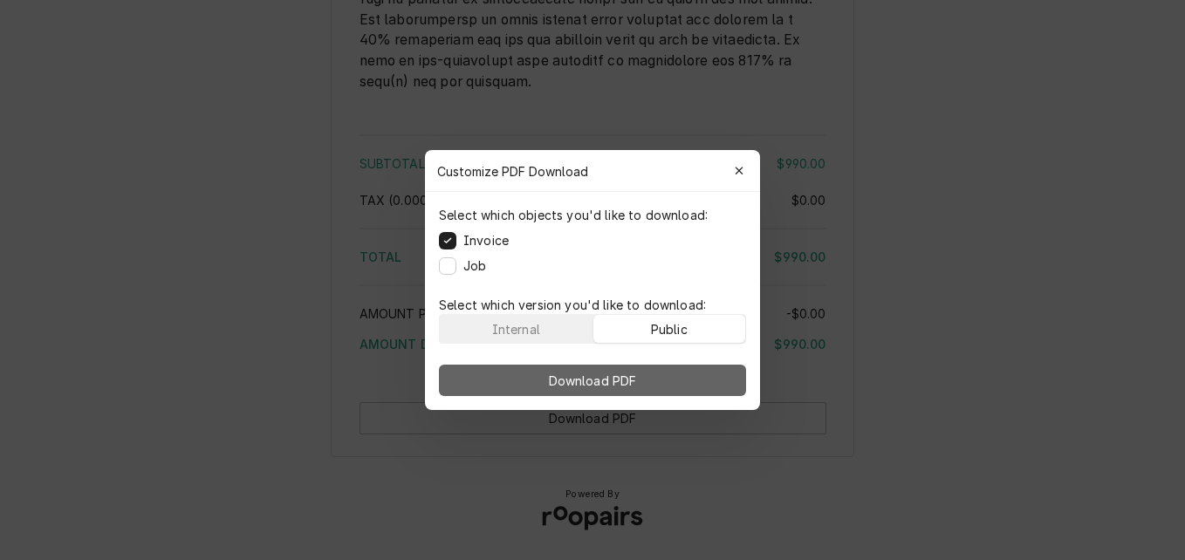
click at [698, 378] on button "Download PDF" at bounding box center [592, 380] width 307 height 31
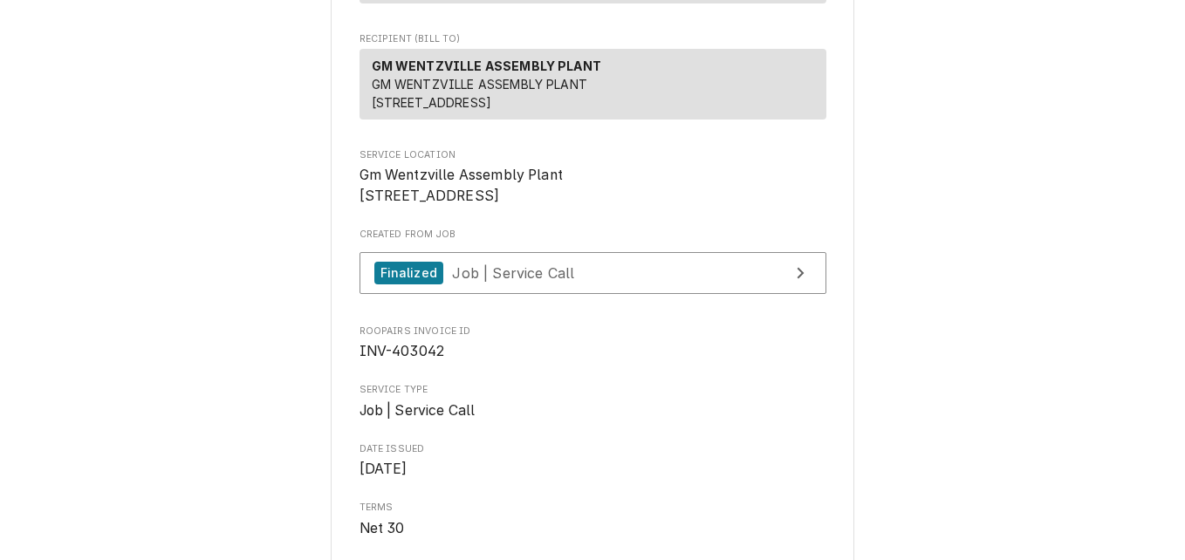
scroll to position [283, 0]
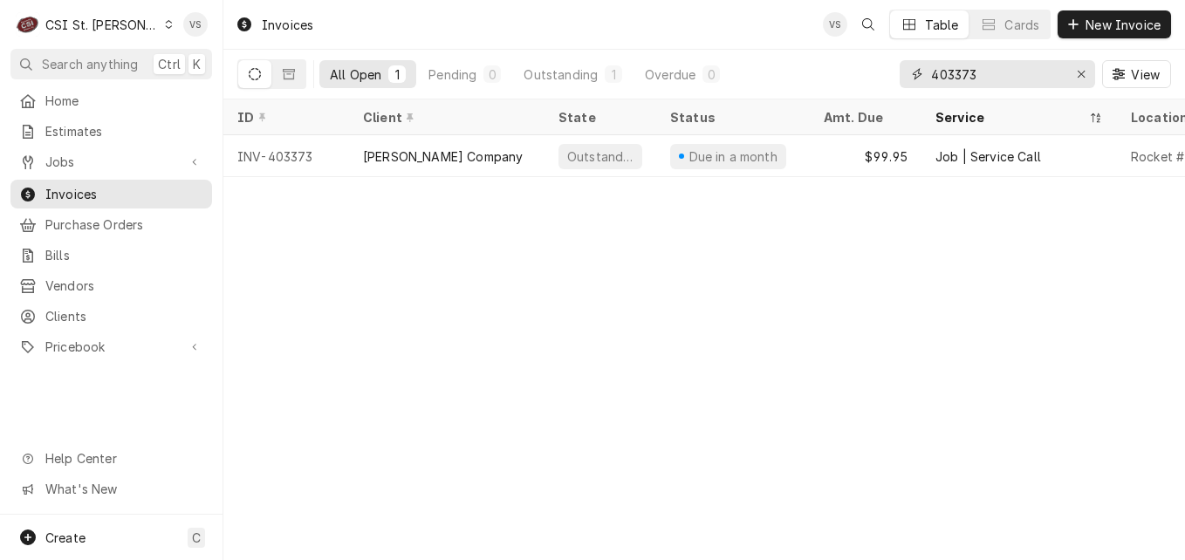
drag, startPoint x: 975, startPoint y: 73, endPoint x: 839, endPoint y: 85, distance: 136.6
click at [839, 85] on div "All Open 1 Pending 0 Outstanding 1 Overdue 0 403373 View" at bounding box center [704, 74] width 934 height 49
type input "4"
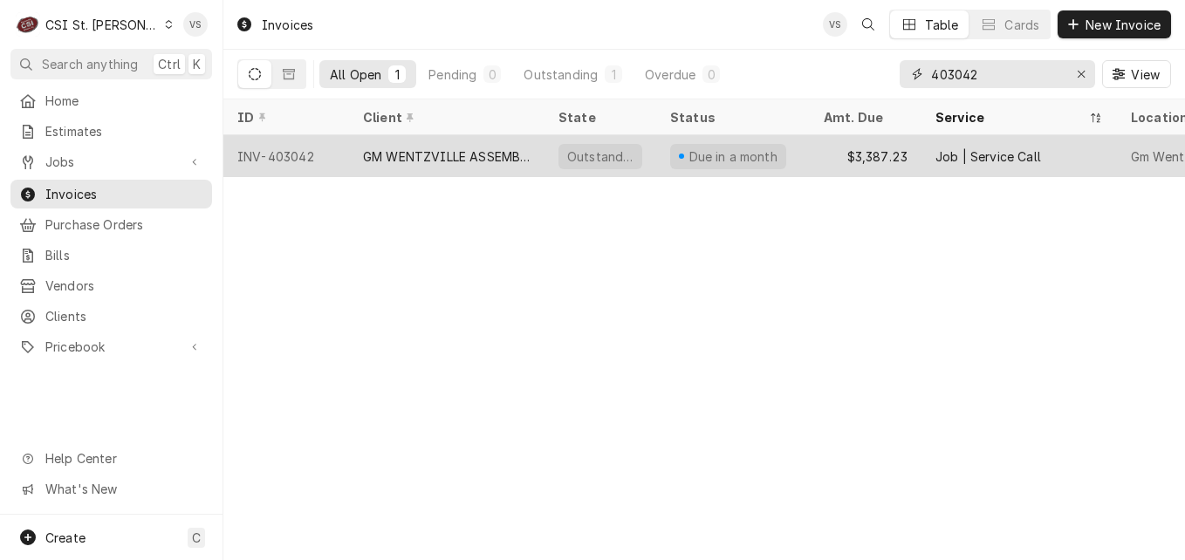
type input "403042"
click at [456, 156] on div "GM WENTZVILLE ASSEMBLY PLANT" at bounding box center [447, 156] width 168 height 18
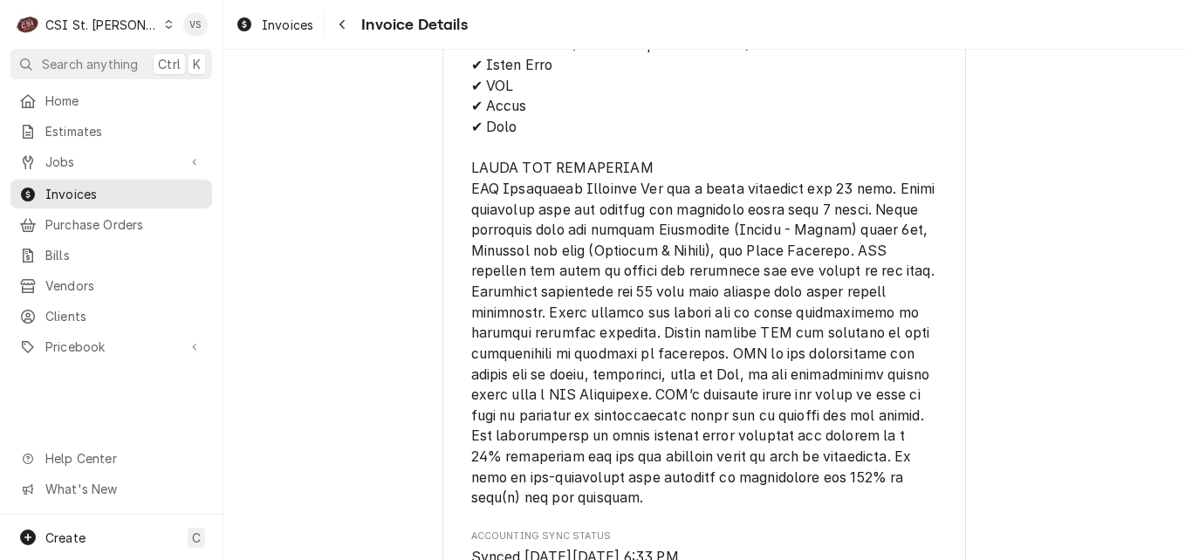
scroll to position [4357, 0]
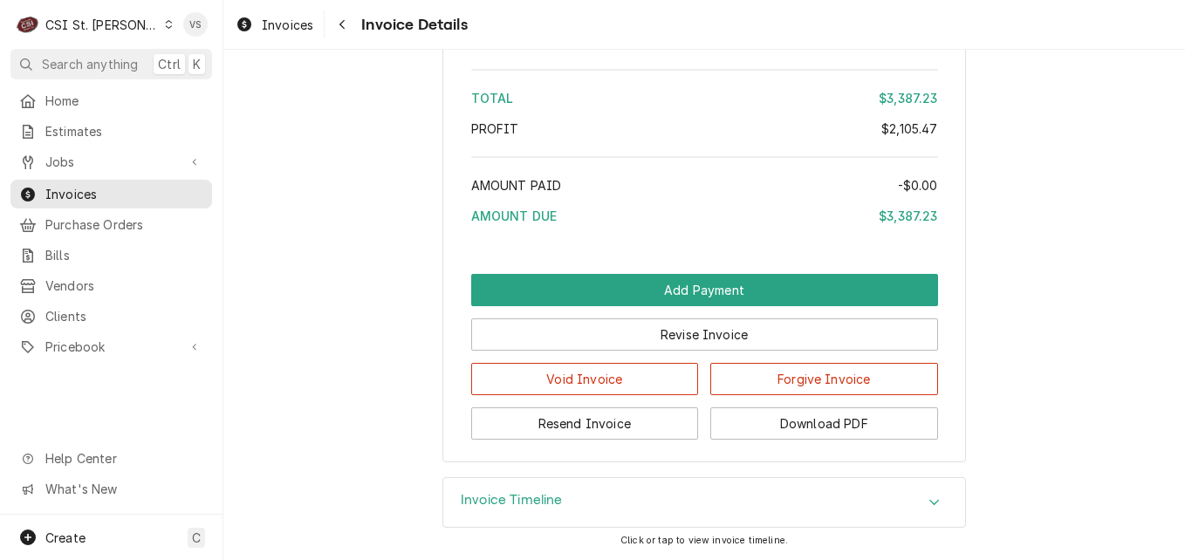
click at [929, 502] on icon "Accordion Header" at bounding box center [935, 503] width 12 height 14
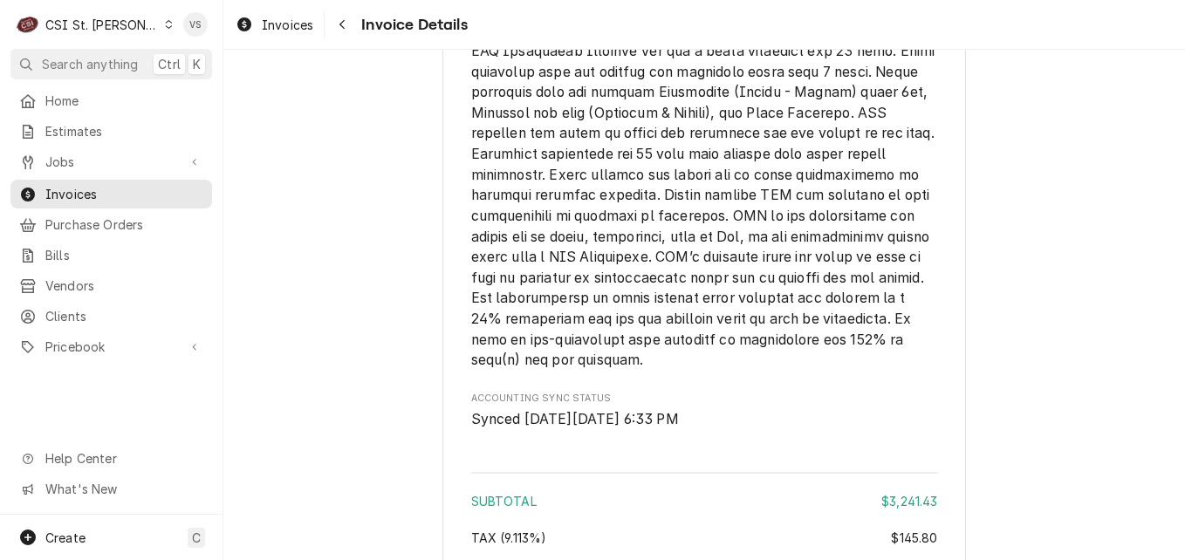
scroll to position [4327, 0]
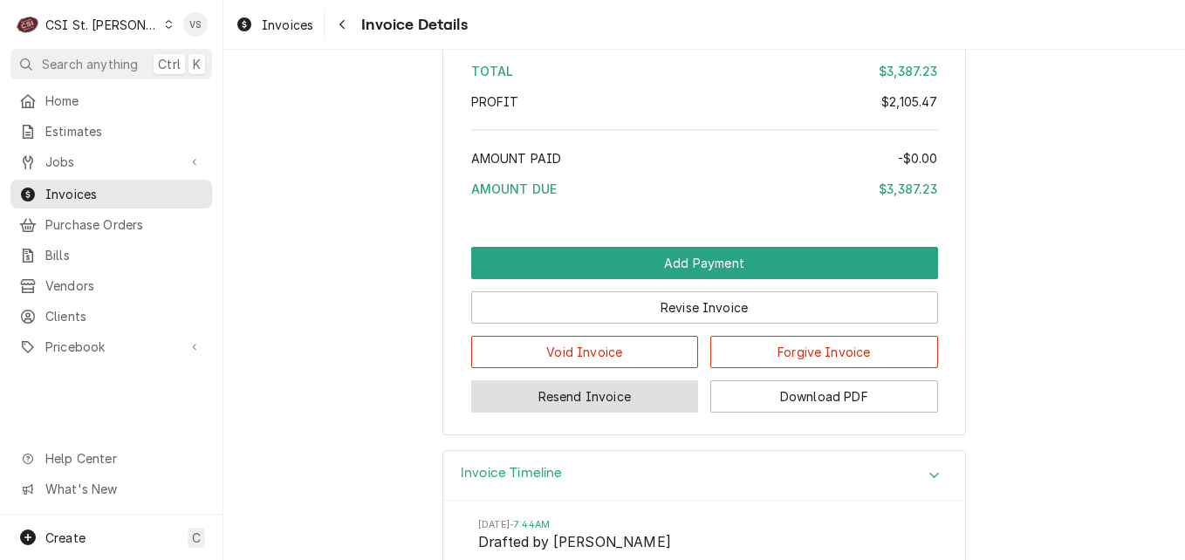
click at [603, 413] on button "Resend Invoice" at bounding box center [585, 397] width 228 height 32
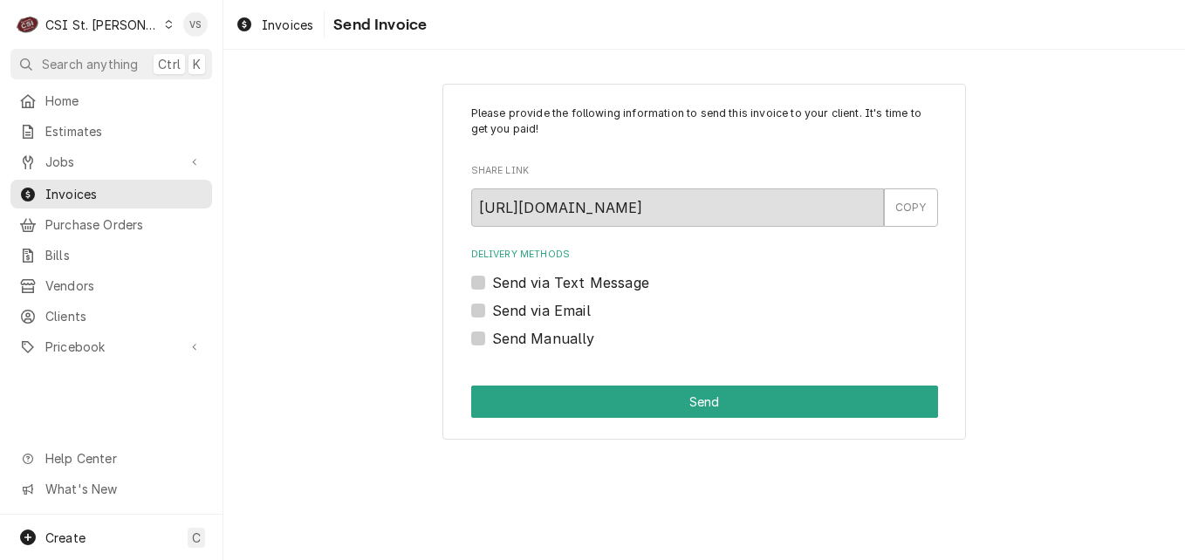
click at [492, 308] on label "Send via Email" at bounding box center [541, 310] width 99 height 21
click at [492, 308] on input "Send via Email" at bounding box center [725, 319] width 467 height 38
checkbox input "true"
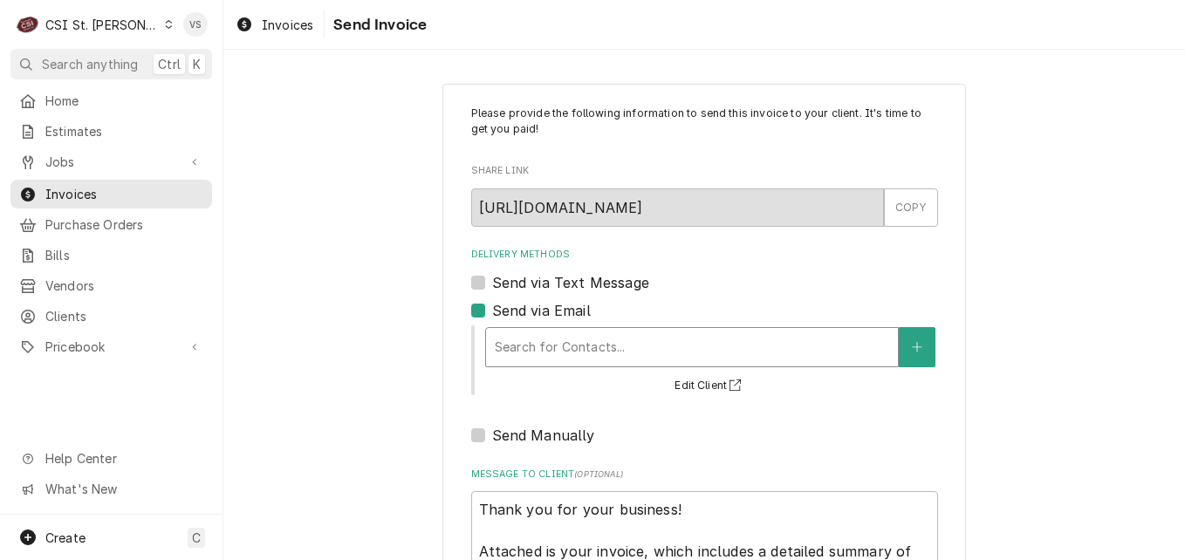
click at [553, 348] on div "Delivery Methods" at bounding box center [692, 347] width 394 height 31
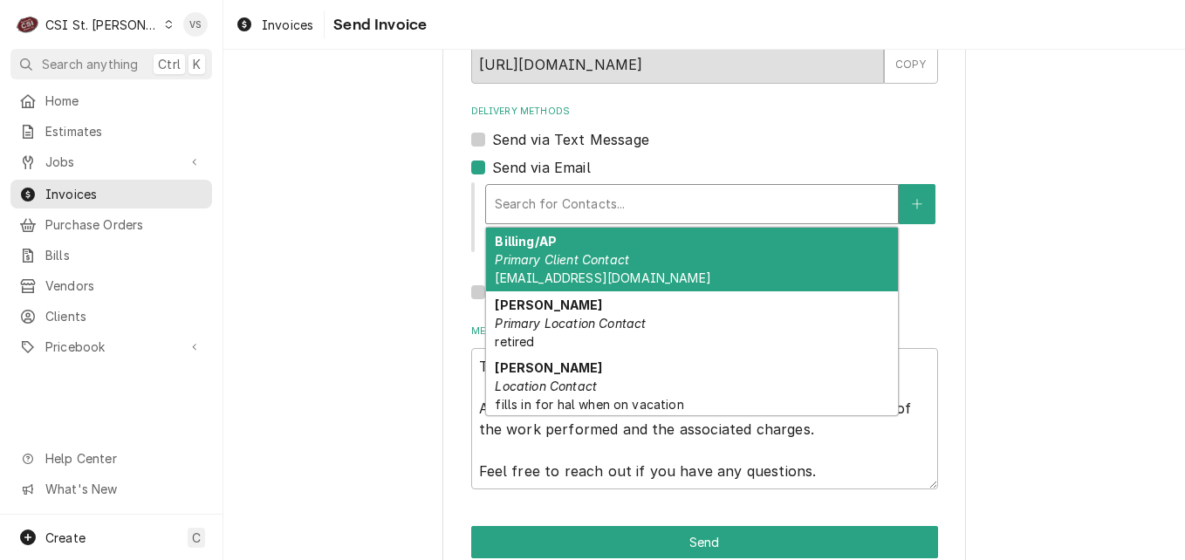
scroll to position [175, 0]
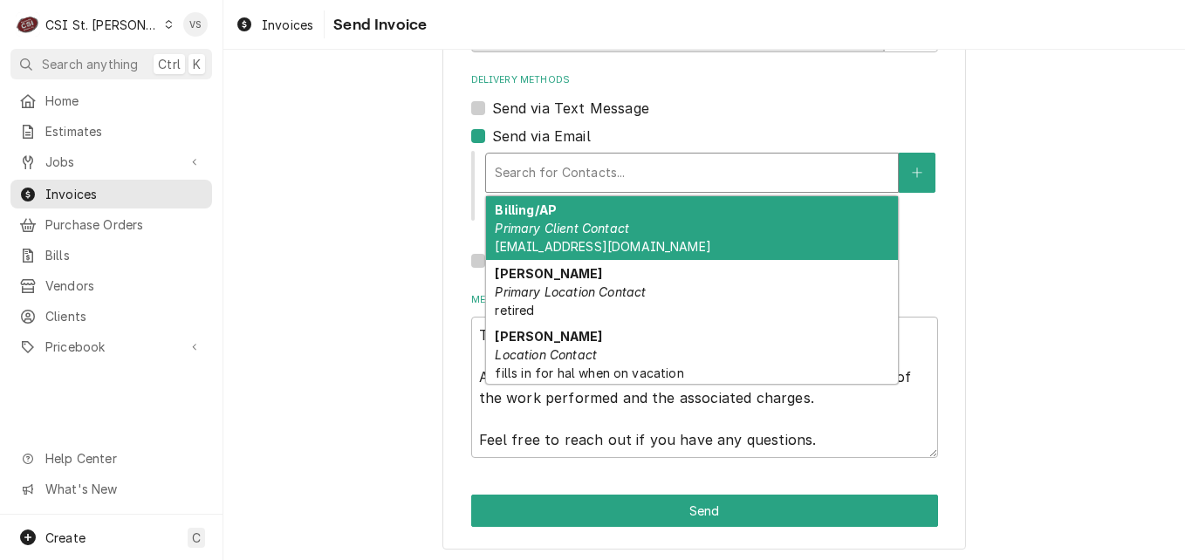
click at [666, 237] on div "Billing/AP Primary Client Contact gmwentzvilleap@aramark.com" at bounding box center [692, 228] width 412 height 64
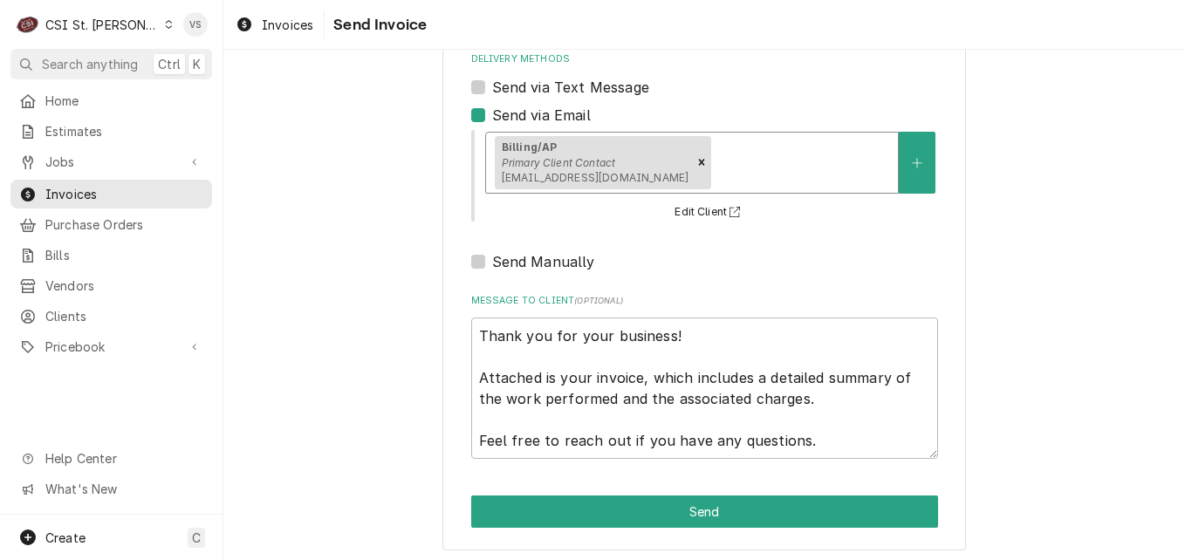
scroll to position [201, 0]
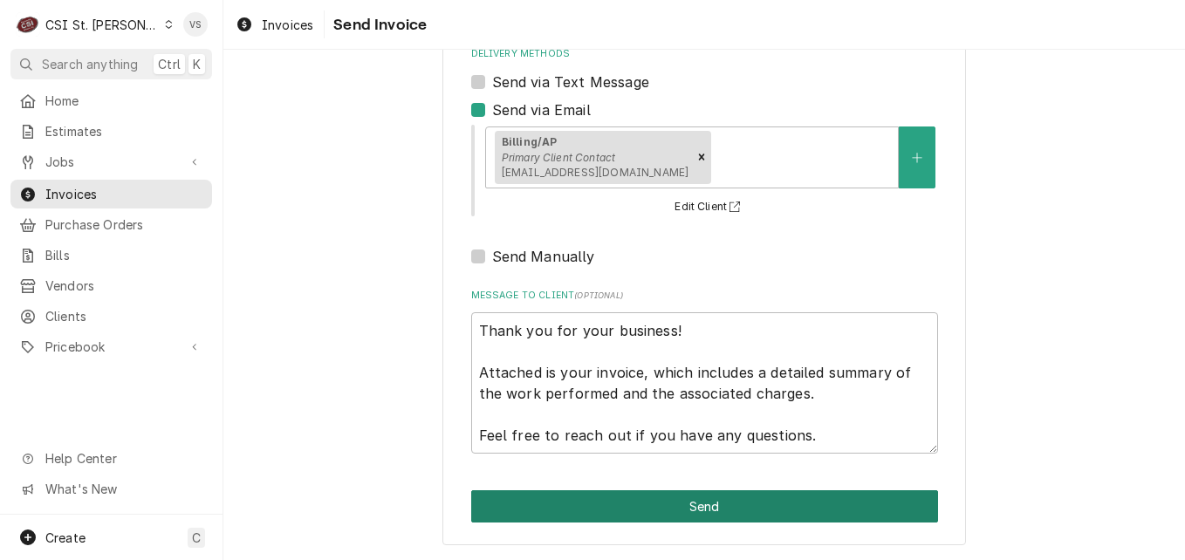
click at [657, 499] on button "Send" at bounding box center [704, 506] width 467 height 32
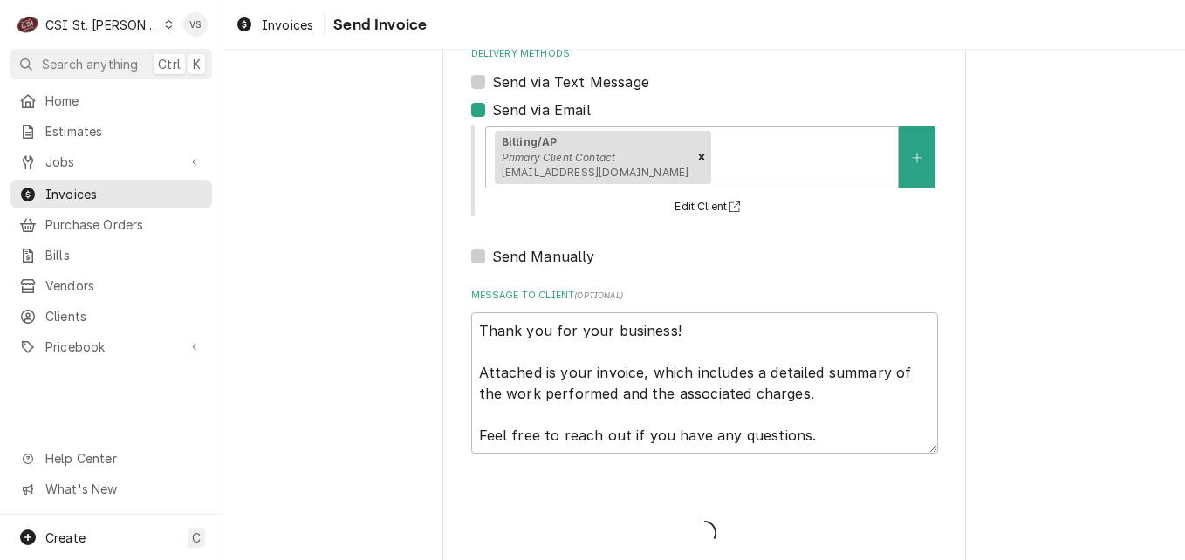
type textarea "x"
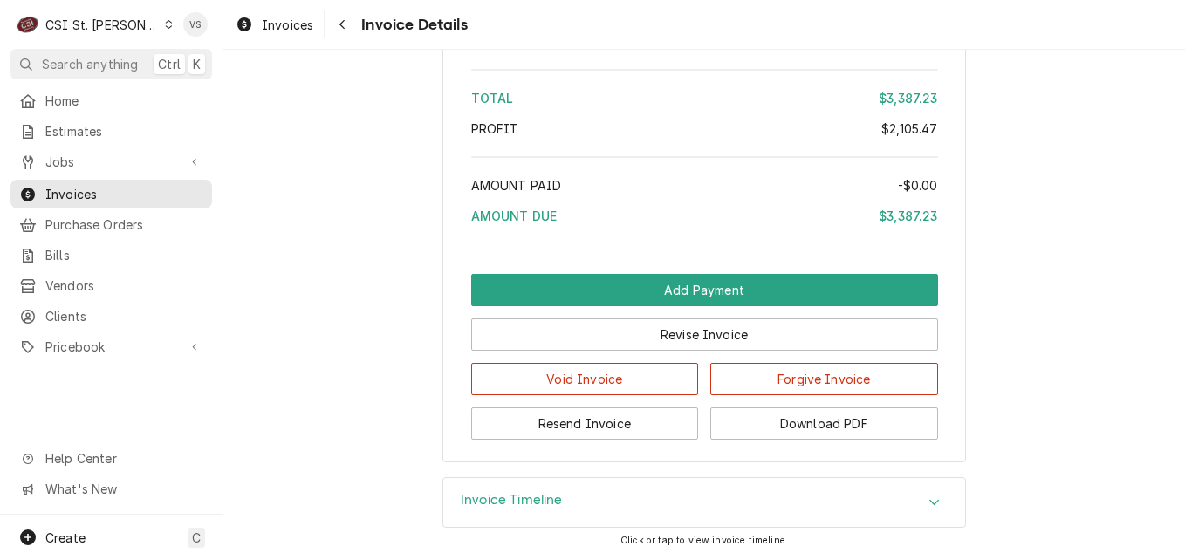
scroll to position [4357, 0]
click at [806, 420] on button "Download PDF" at bounding box center [824, 424] width 228 height 32
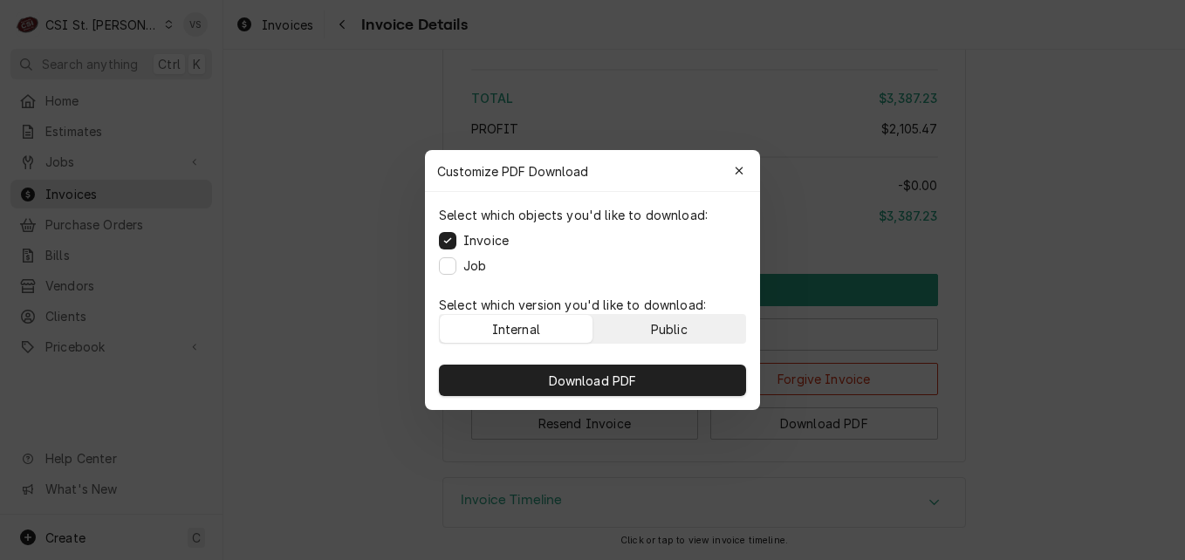
click at [699, 334] on button "Public" at bounding box center [669, 329] width 153 height 28
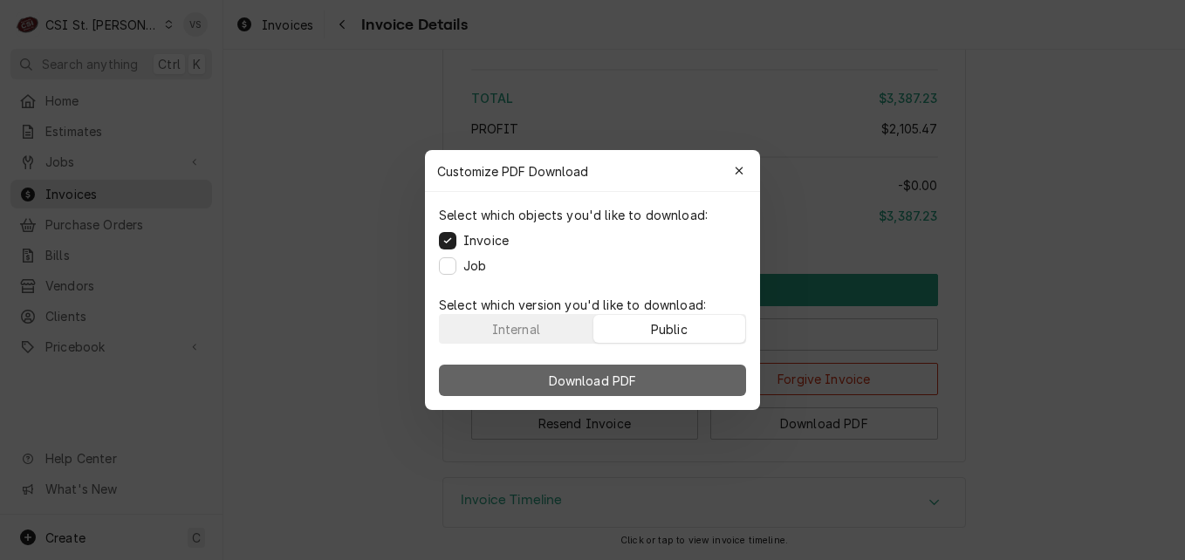
click at [691, 367] on button "Download PDF" at bounding box center [592, 380] width 307 height 31
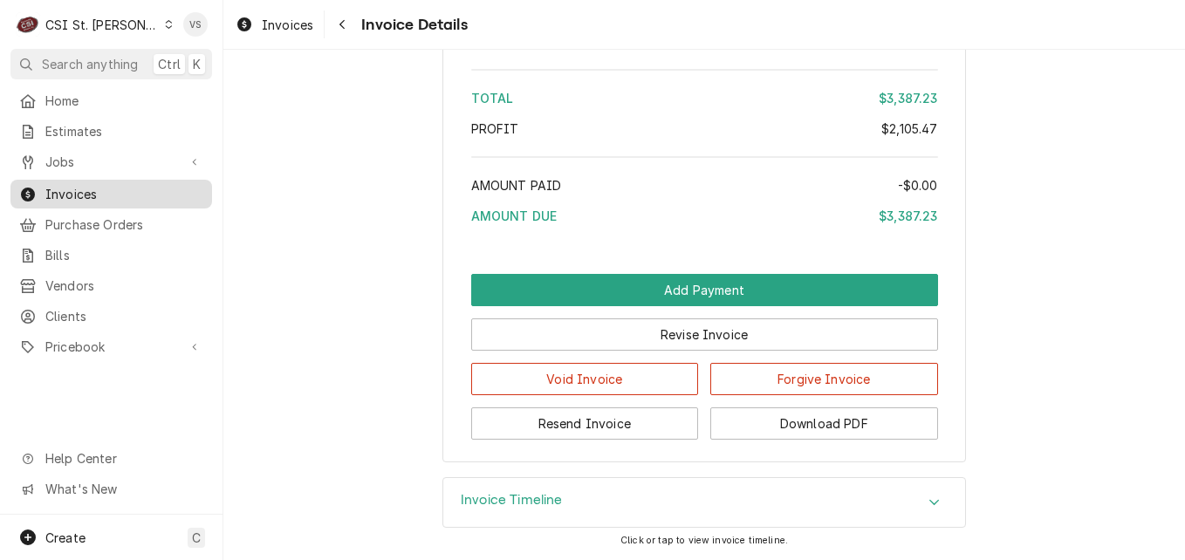
click at [98, 198] on div "Invoices" at bounding box center [111, 194] width 195 height 22
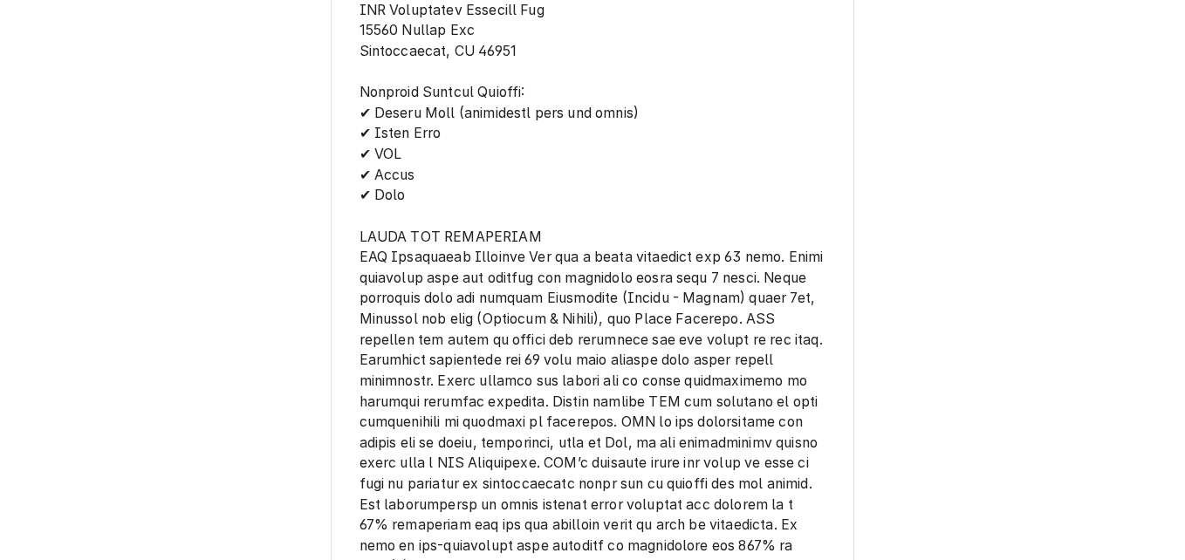
scroll to position [2618, 0]
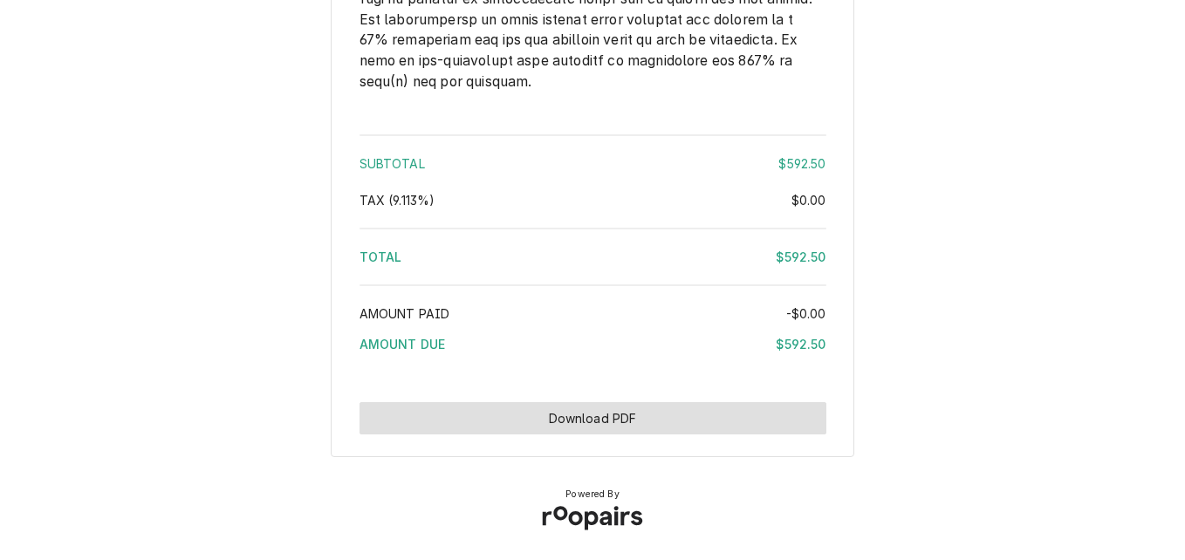
click at [655, 408] on button "Download PDF" at bounding box center [593, 418] width 467 height 32
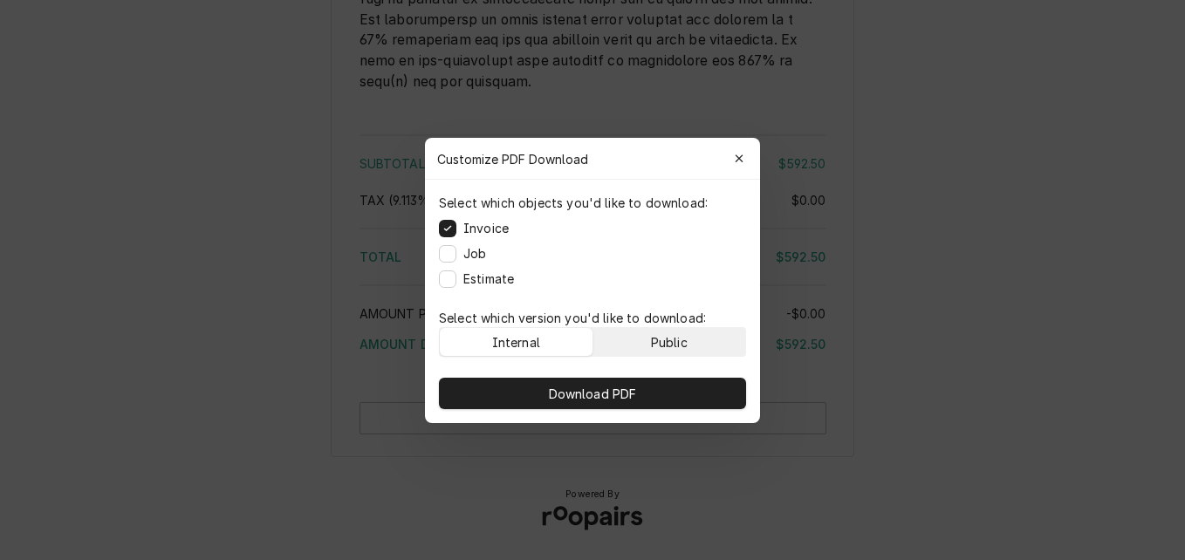
click at [648, 333] on button "Public" at bounding box center [669, 342] width 153 height 28
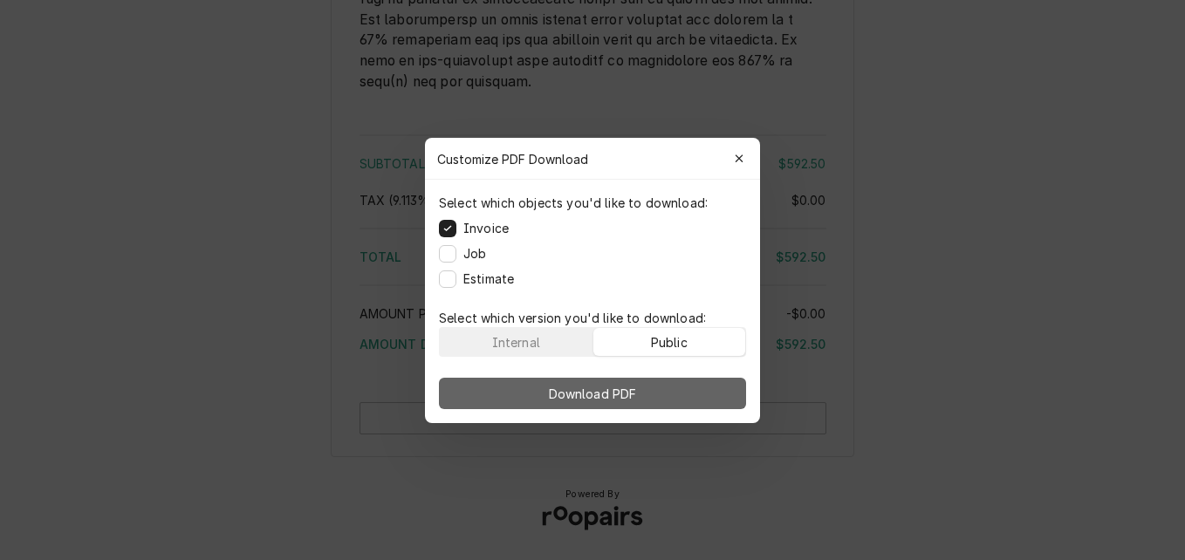
click at [664, 390] on button "Download PDF" at bounding box center [592, 393] width 307 height 31
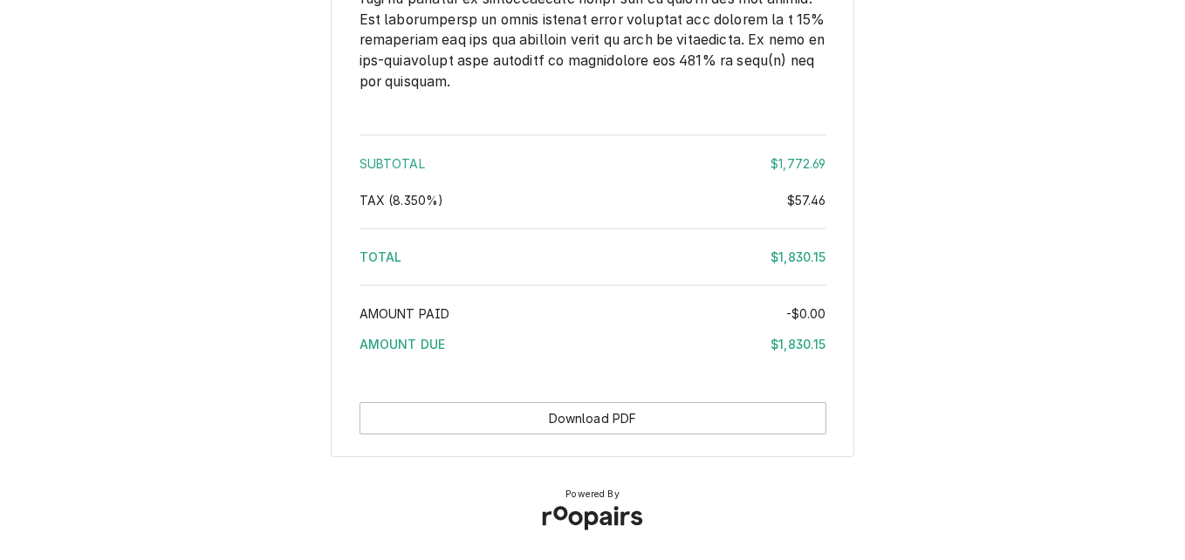
scroll to position [3361, 0]
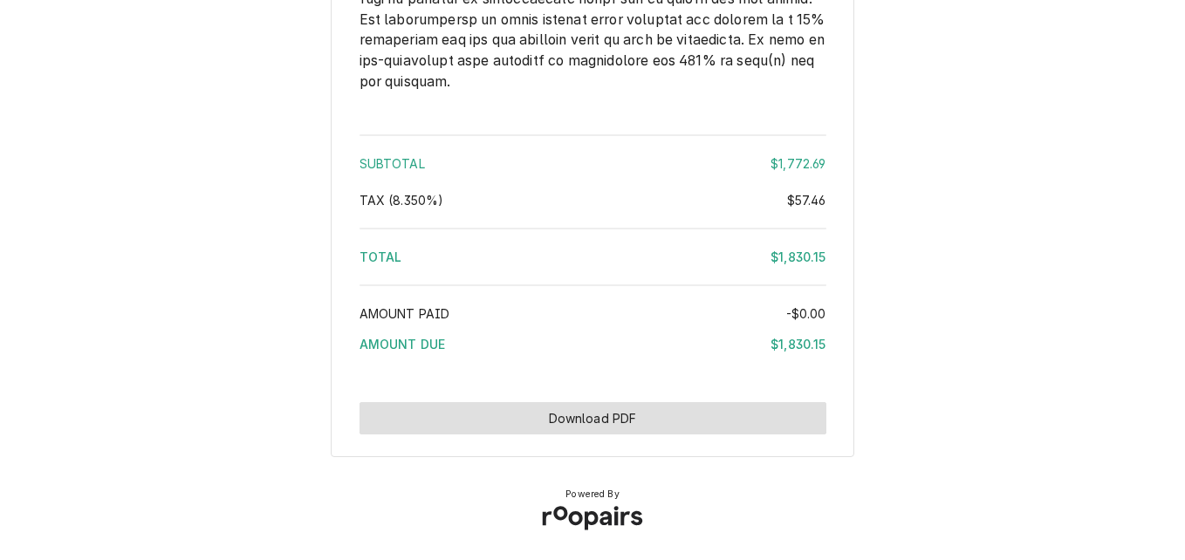
click at [586, 416] on button "Download PDF" at bounding box center [593, 418] width 467 height 32
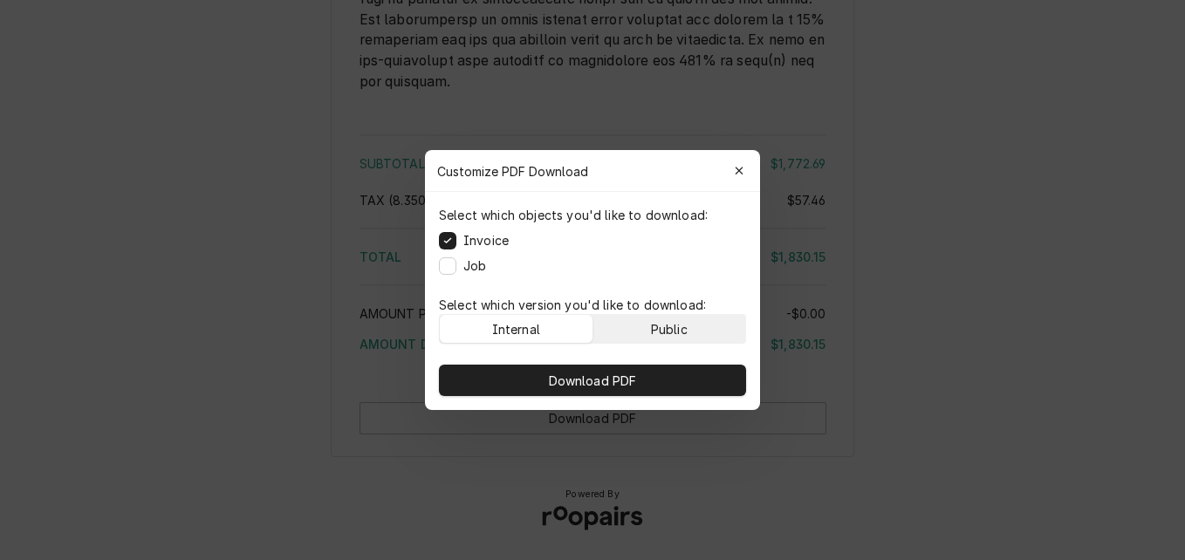
click at [648, 319] on button "Public" at bounding box center [669, 329] width 153 height 28
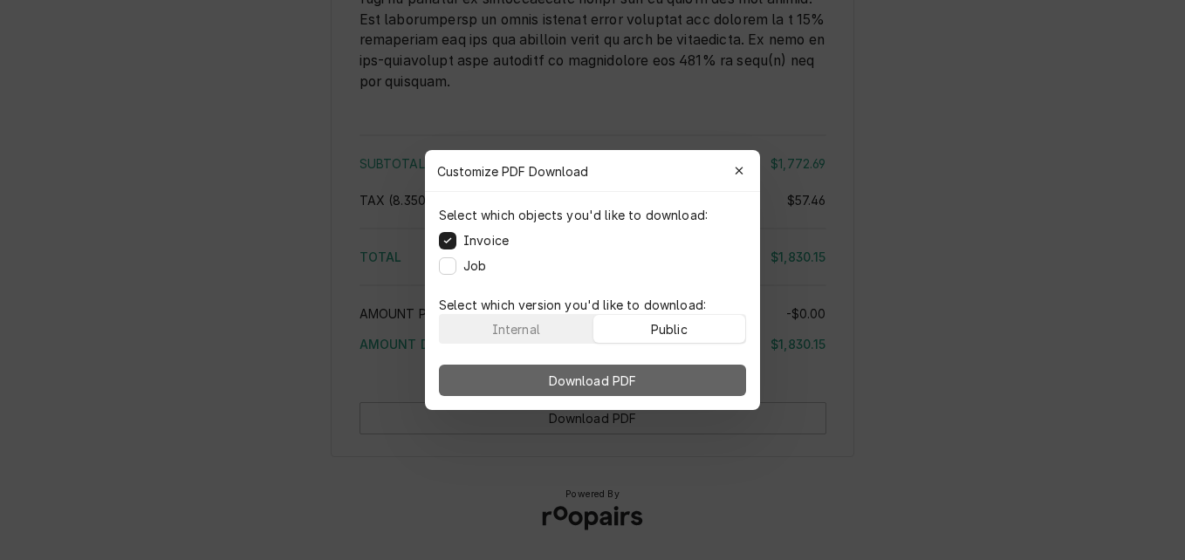
click at [665, 372] on button "Download PDF" at bounding box center [592, 380] width 307 height 31
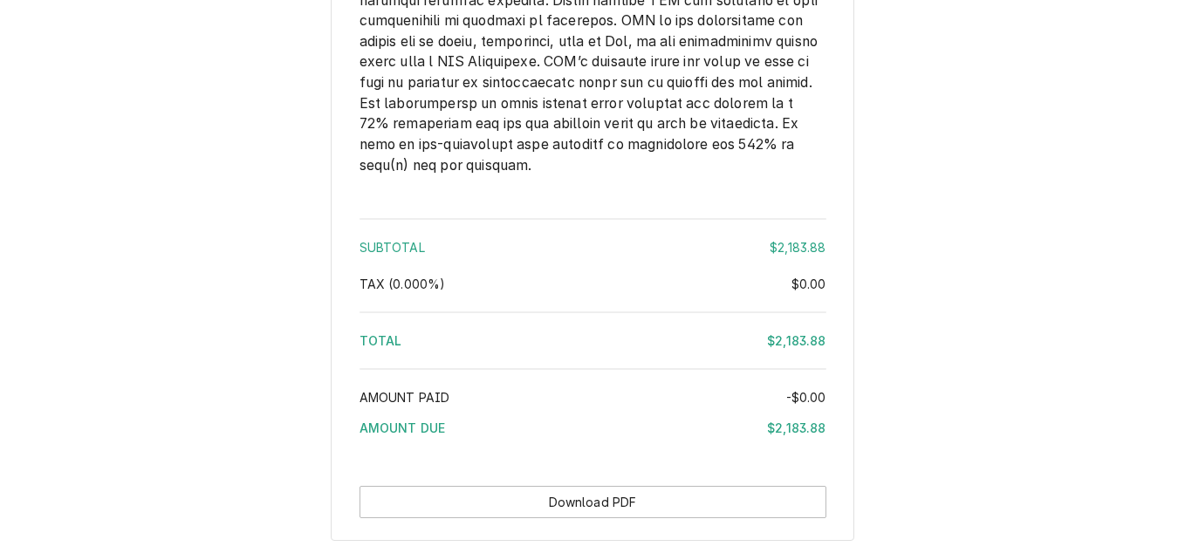
scroll to position [3965, 0]
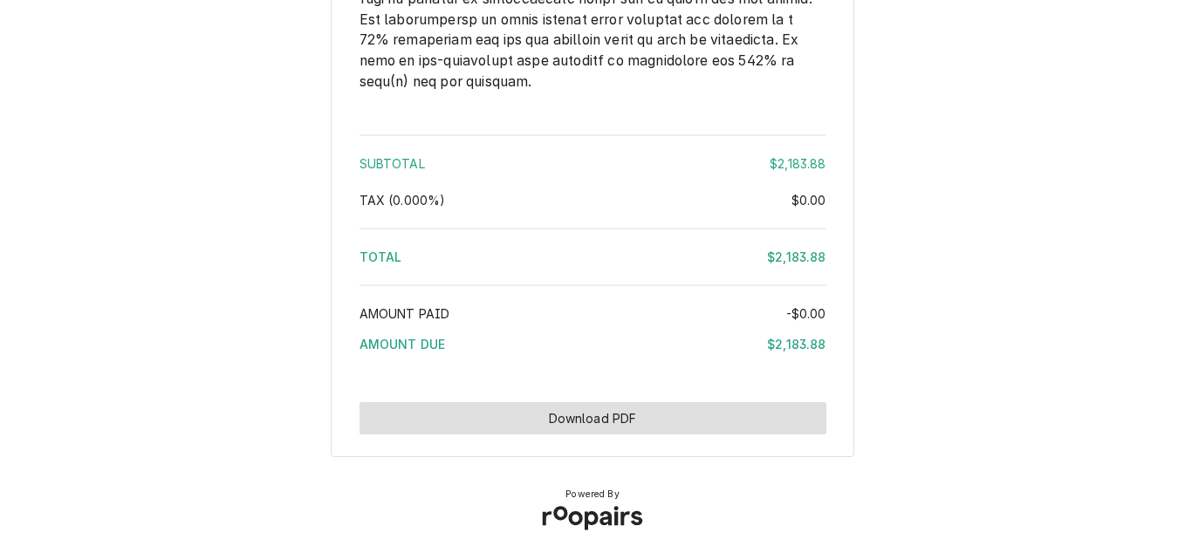
click at [705, 422] on button "Download PDF" at bounding box center [593, 418] width 467 height 32
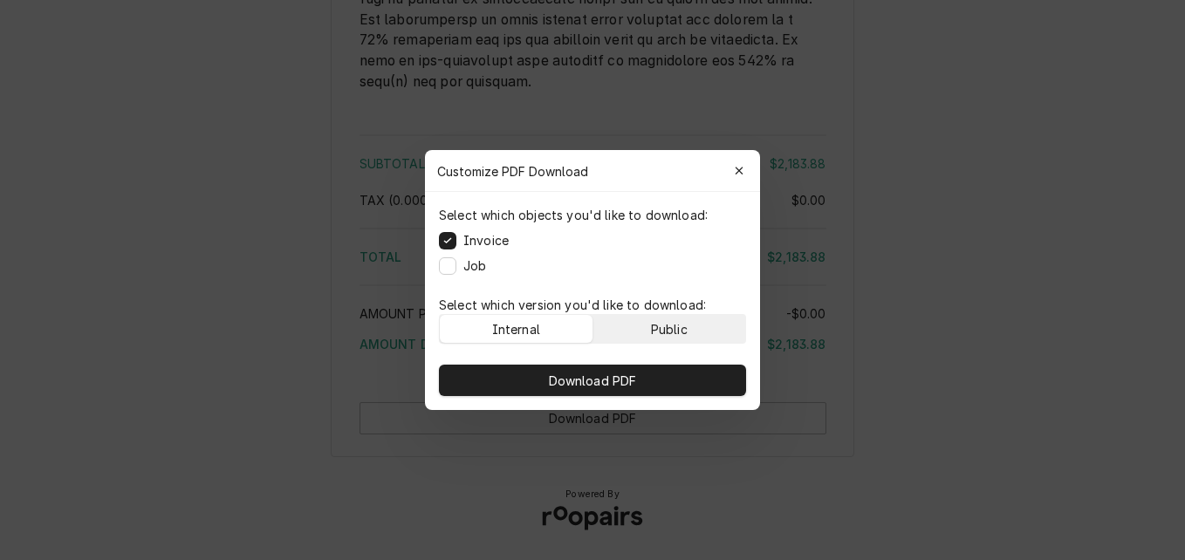
click at [670, 330] on div "Public" at bounding box center [669, 329] width 37 height 18
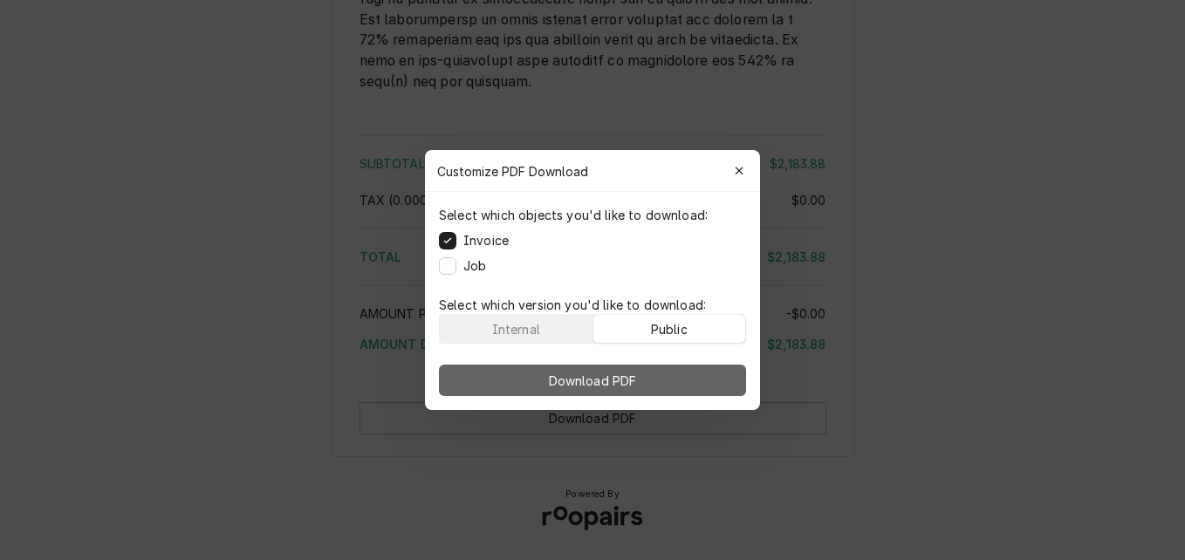
click at [662, 368] on button "Download PDF" at bounding box center [592, 380] width 307 height 31
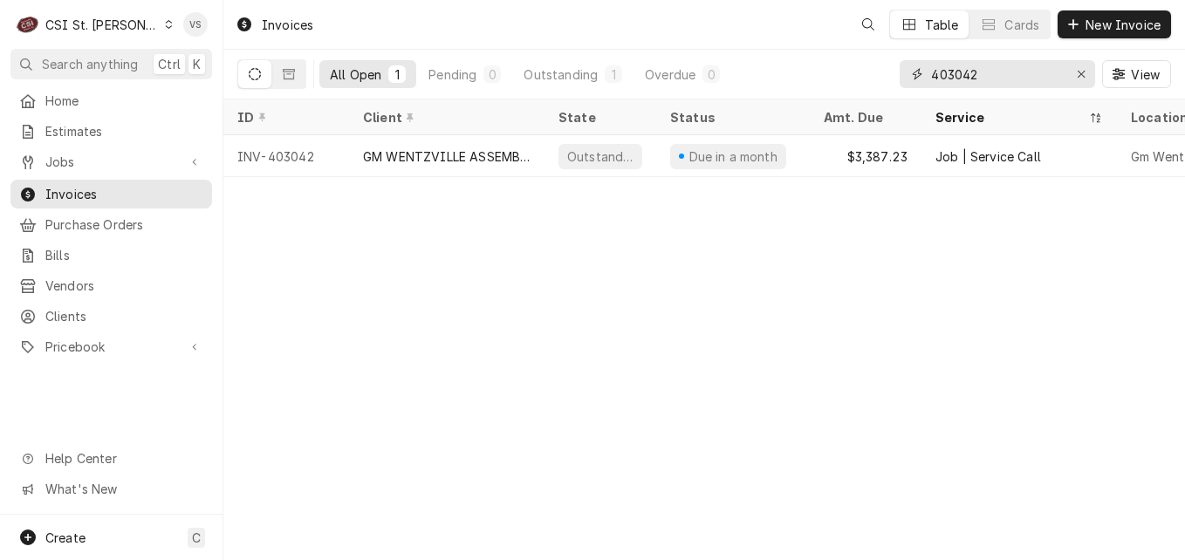
click at [984, 75] on input "403042" at bounding box center [996, 74] width 131 height 28
click at [999, 72] on input "403042" at bounding box center [996, 74] width 131 height 28
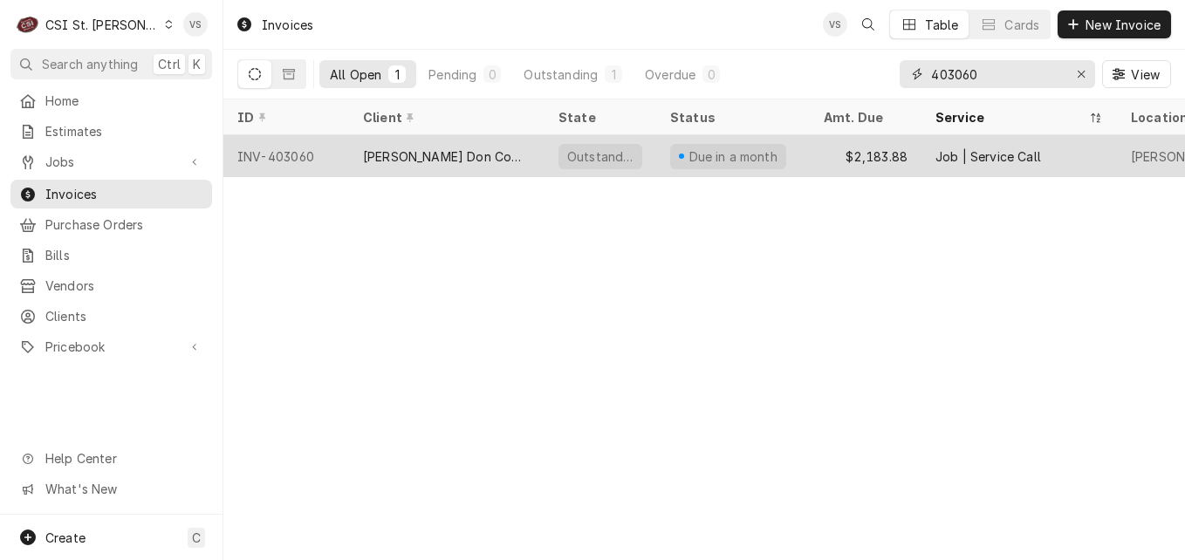
type input "403060"
click at [342, 155] on div "INV-403060" at bounding box center [286, 156] width 126 height 42
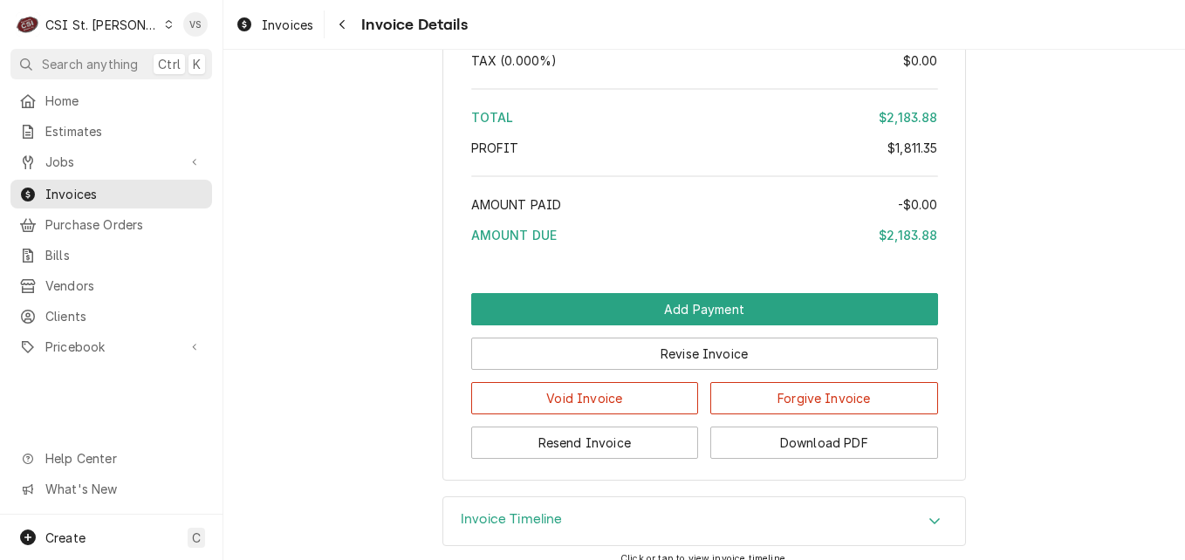
scroll to position [4683, 0]
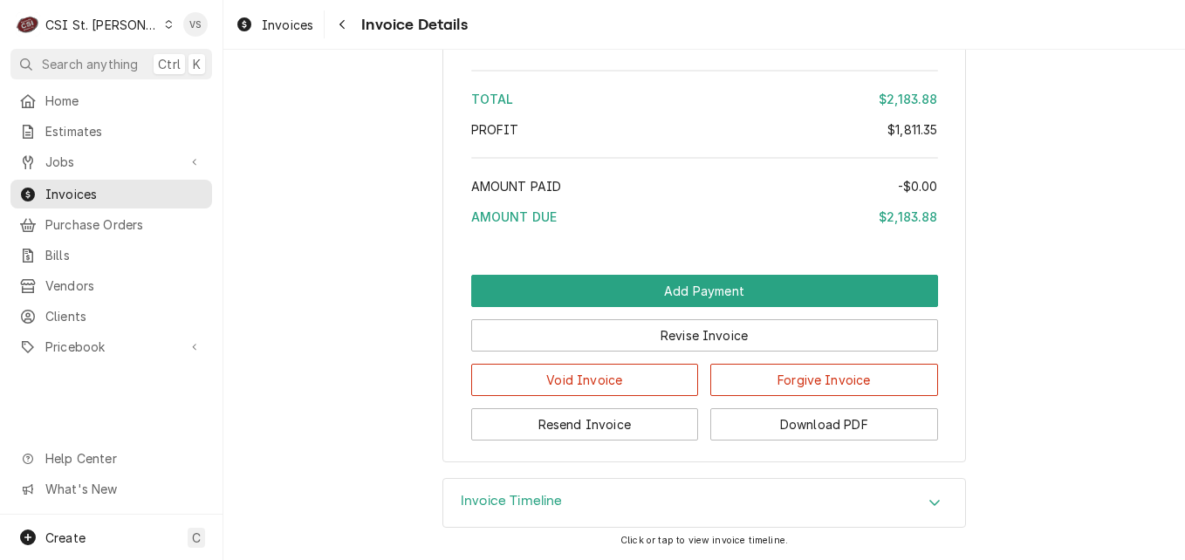
click at [926, 511] on div "Accordion Header" at bounding box center [935, 503] width 26 height 21
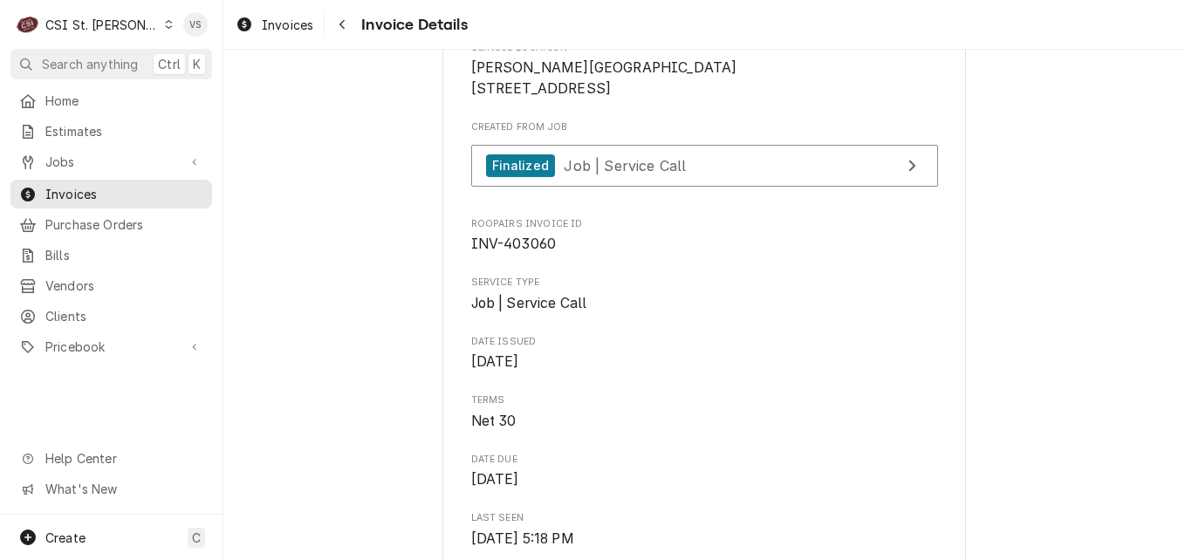
scroll to position [318, 0]
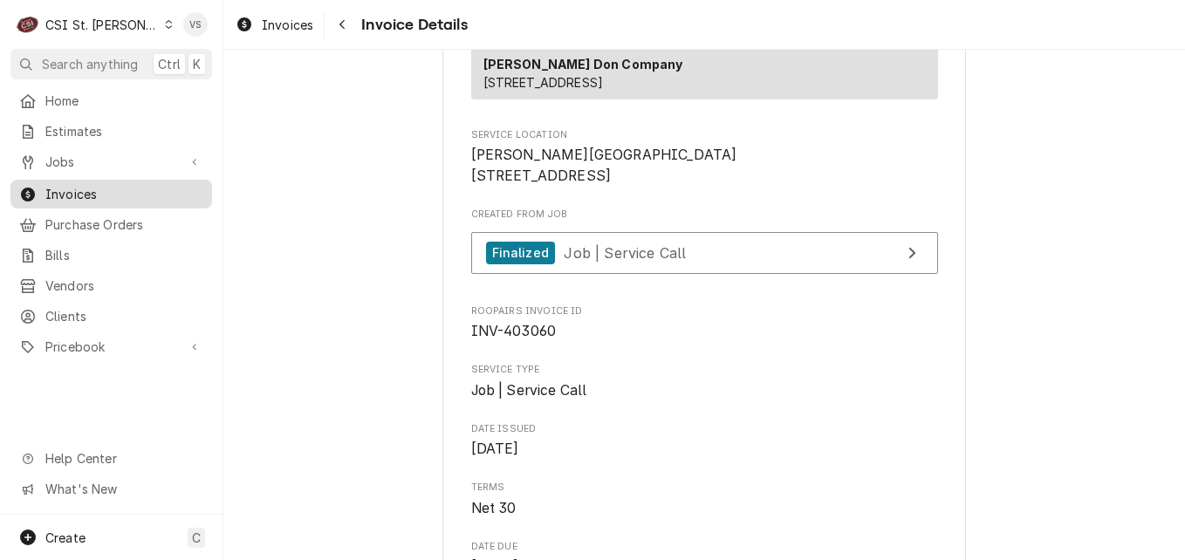
click at [109, 191] on span "Invoices" at bounding box center [124, 194] width 158 height 18
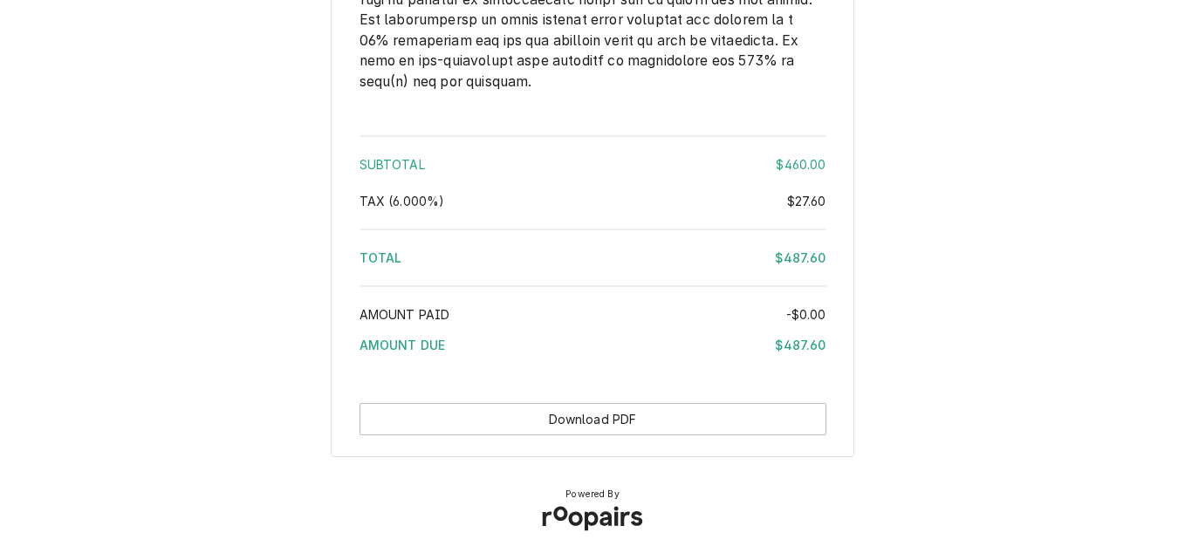
scroll to position [2549, 0]
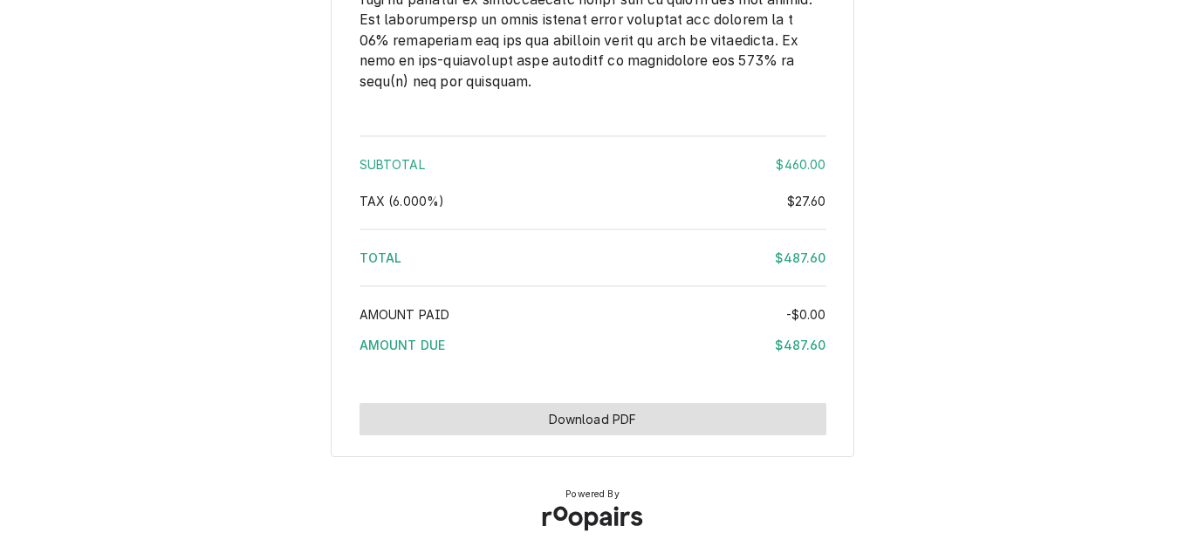
click at [680, 415] on button "Download PDF" at bounding box center [593, 419] width 467 height 32
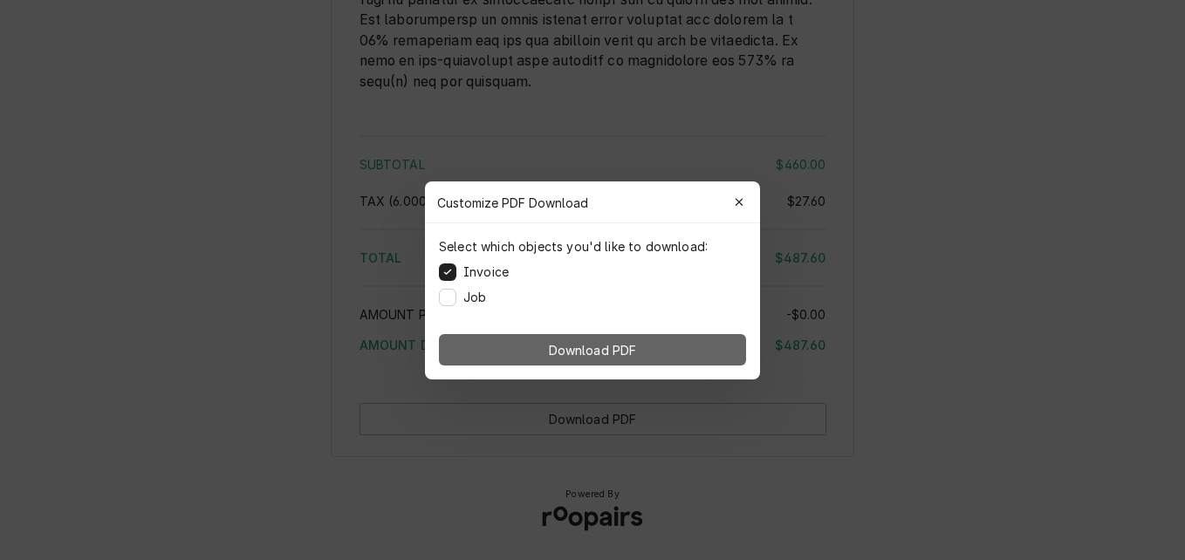
click at [695, 348] on button "Download PDF" at bounding box center [592, 349] width 307 height 31
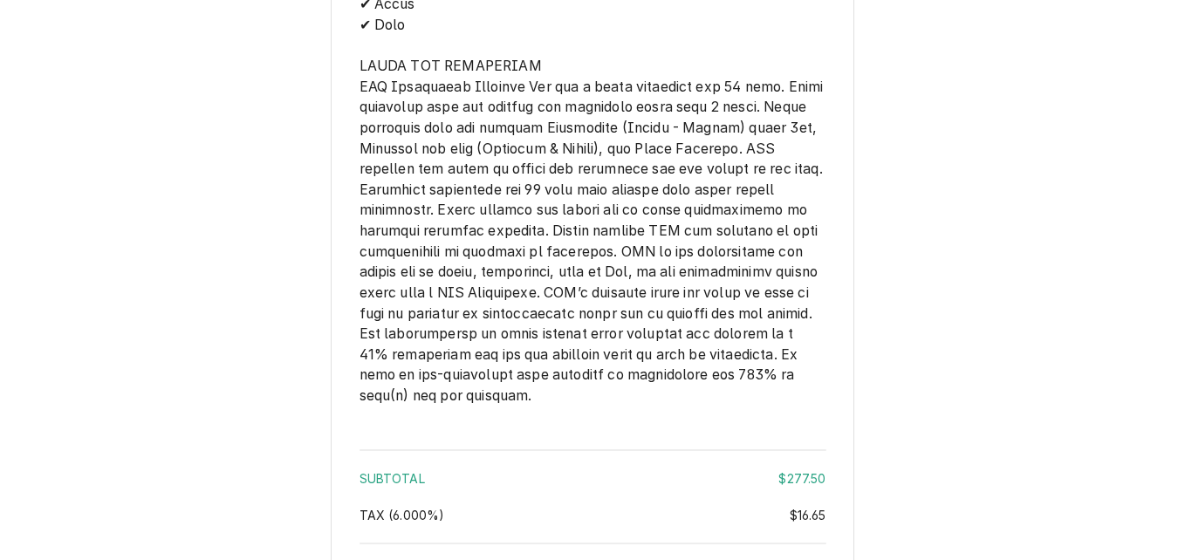
scroll to position [2641, 0]
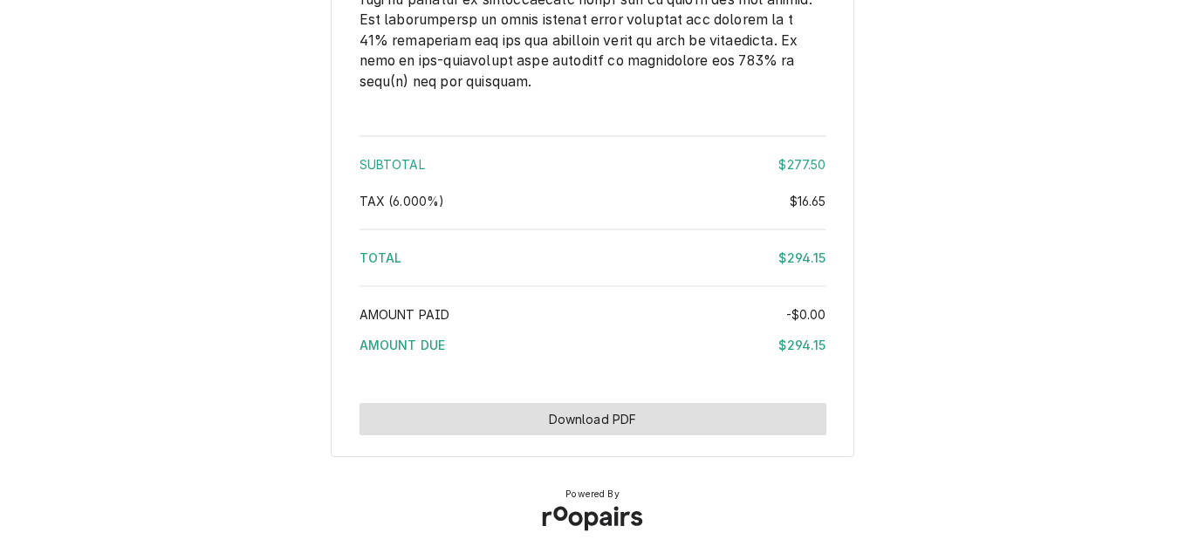
click at [698, 419] on button "Download PDF" at bounding box center [593, 419] width 467 height 32
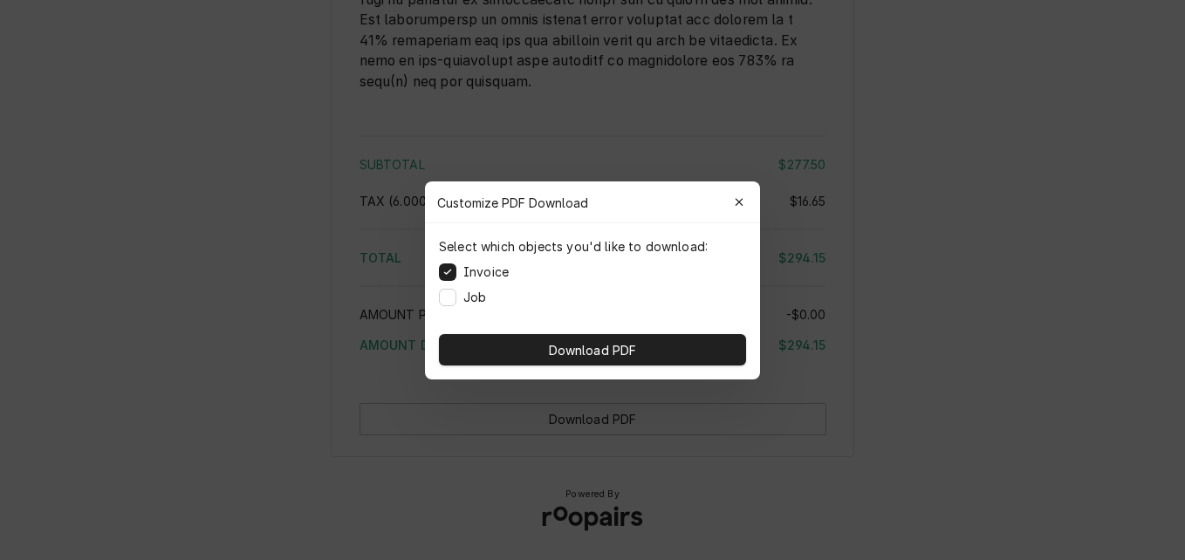
click at [687, 345] on button "Download PDF" at bounding box center [592, 349] width 307 height 31
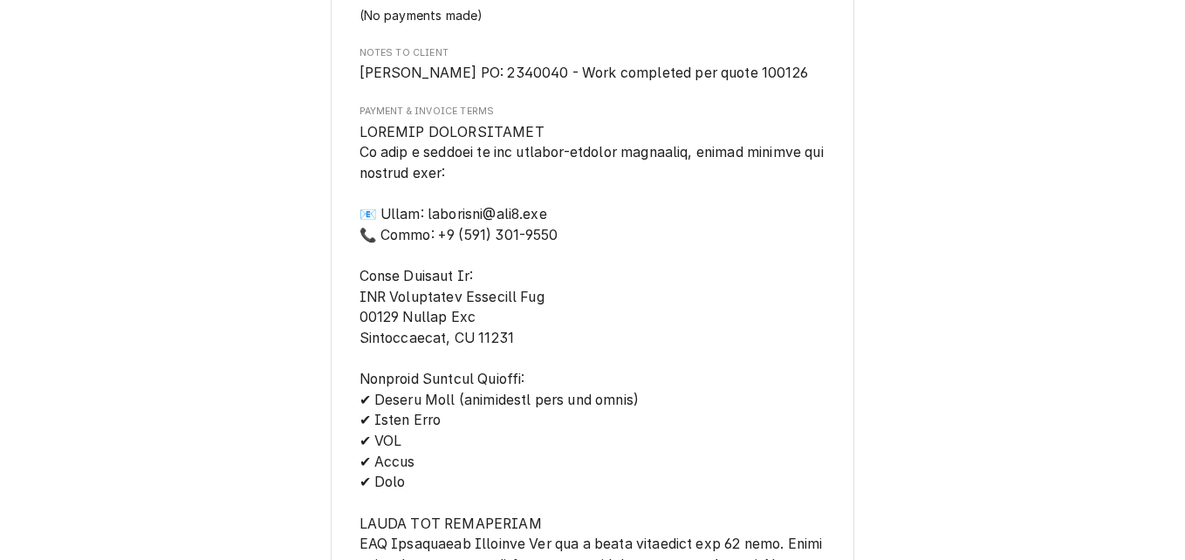
scroll to position [3185, 0]
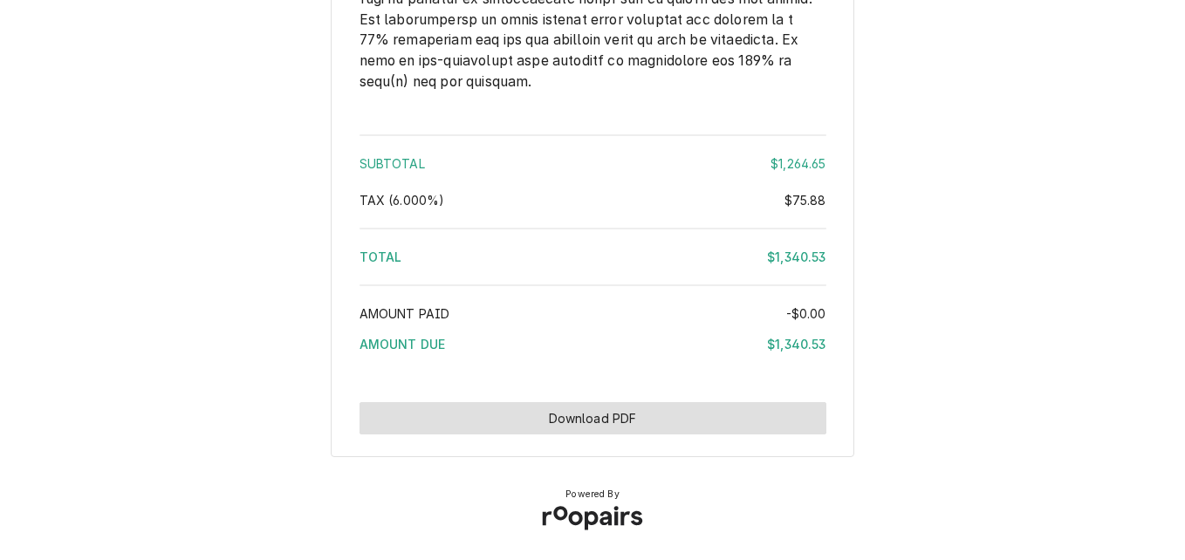
click at [661, 428] on button "Download PDF" at bounding box center [593, 418] width 467 height 32
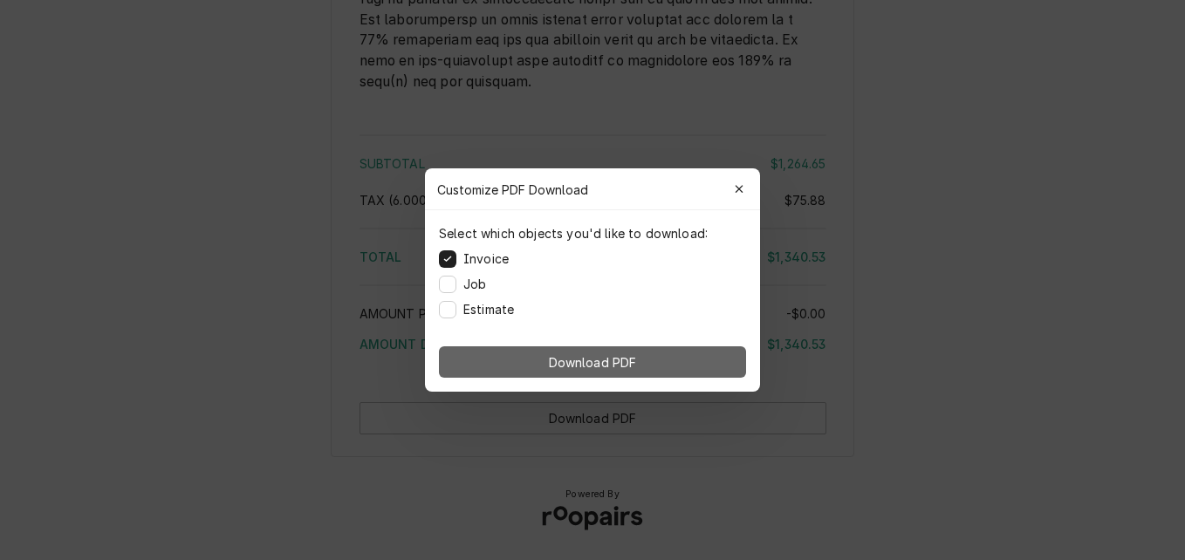
click at [687, 357] on button "Download PDF" at bounding box center [592, 361] width 307 height 31
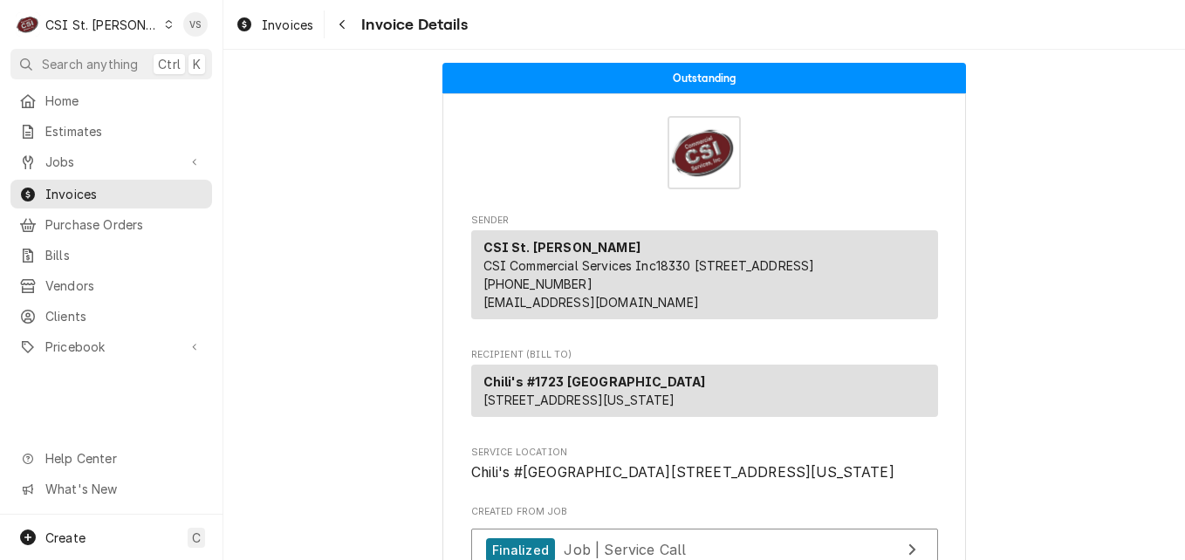
scroll to position [3925, 0]
